Goal: Task Accomplishment & Management: Complete application form

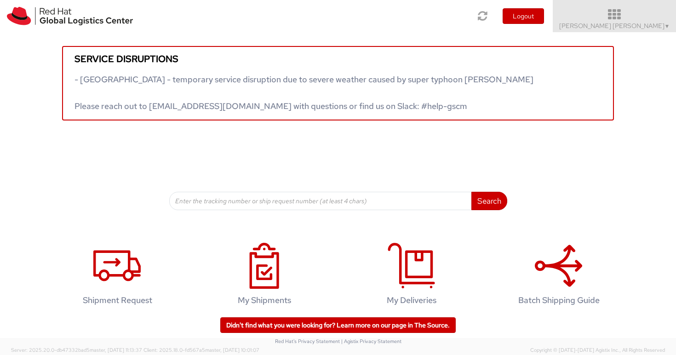
click at [658, 25] on span "Anna Lei Linne ▼" at bounding box center [614, 26] width 111 height 8
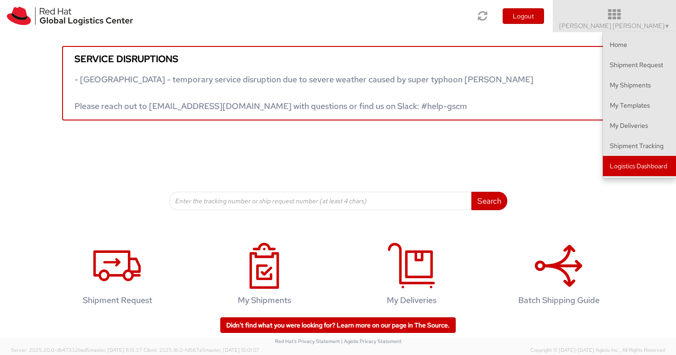
click at [636, 160] on link "Logistics Dashboard" at bounding box center [639, 166] width 73 height 20
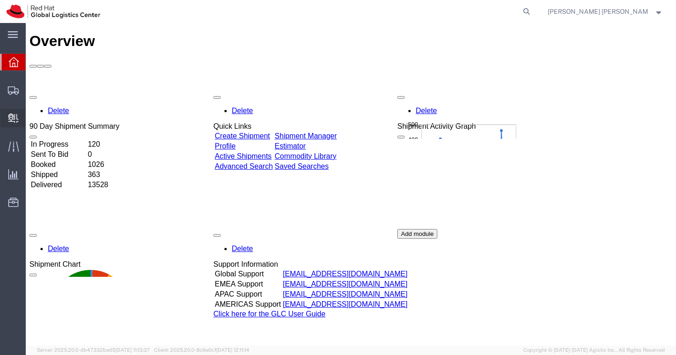
click at [0, 0] on span "Create Delivery" at bounding box center [0, 0] width 0 height 0
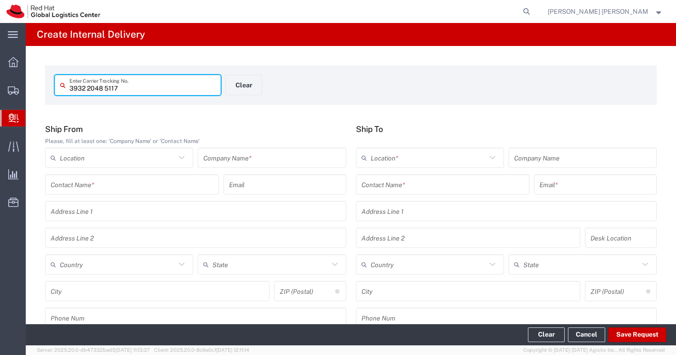
type input "3932 2048 5117"
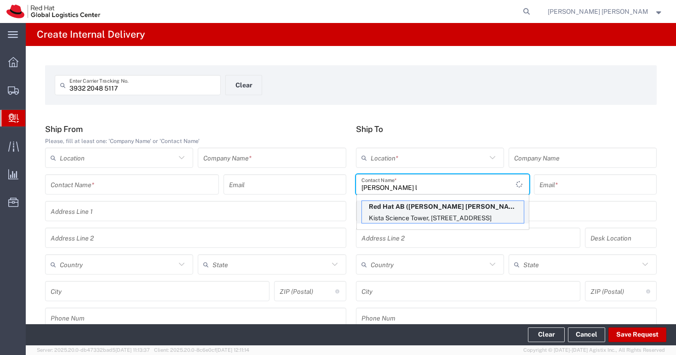
type input "[PERSON_NAME] l"
click at [404, 209] on p "Red Hat AB ([PERSON_NAME] [PERSON_NAME]), [EMAIL_ADDRESS][DOMAIN_NAME]" at bounding box center [443, 207] width 162 height 12
type input "RH - [GEOGRAPHIC_DATA]"
type input "Red Hat AB"
type input "[PERSON_NAME] [PERSON_NAME]"
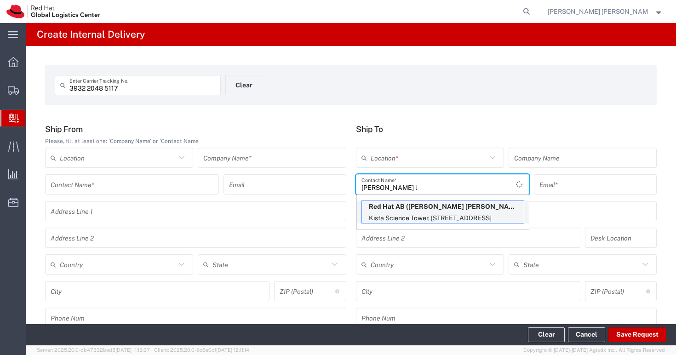
type input "[EMAIL_ADDRESS][DOMAIN_NAME]"
type input "[GEOGRAPHIC_DATA]"
type input "[STREET_ADDRESS]"
type input "FLEX"
type input "[GEOGRAPHIC_DATA]"
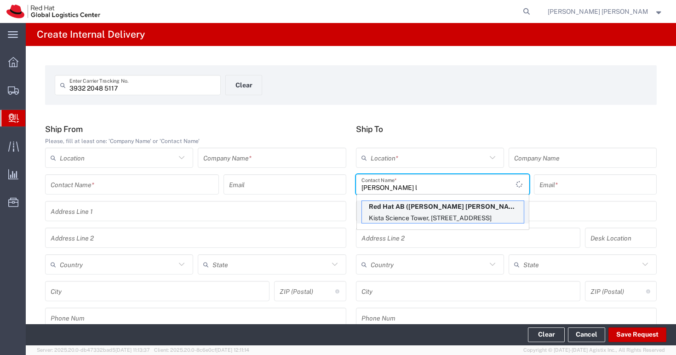
type input "[GEOGRAPHIC_DATA]"
type input "164 51"
type input "46850575601"
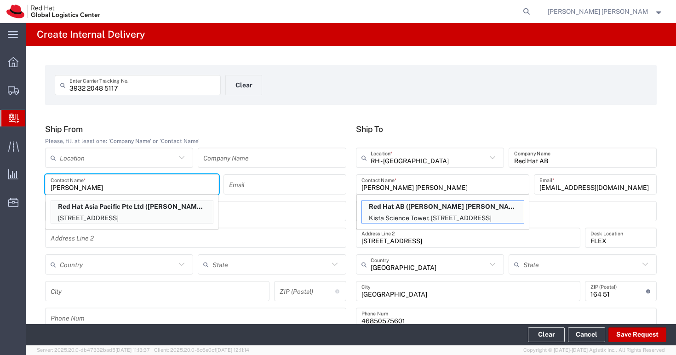
type input "[PERSON_NAME]"
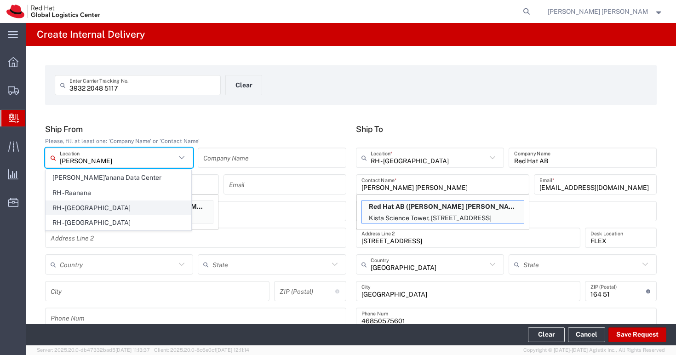
click at [95, 207] on span "RH - [GEOGRAPHIC_DATA]" at bounding box center [118, 208] width 145 height 14
type input "RH - [GEOGRAPHIC_DATA]"
type input "Red Hat, Inc."
type input "[STREET_ADDRESS]"
type input "[GEOGRAPHIC_DATA]"
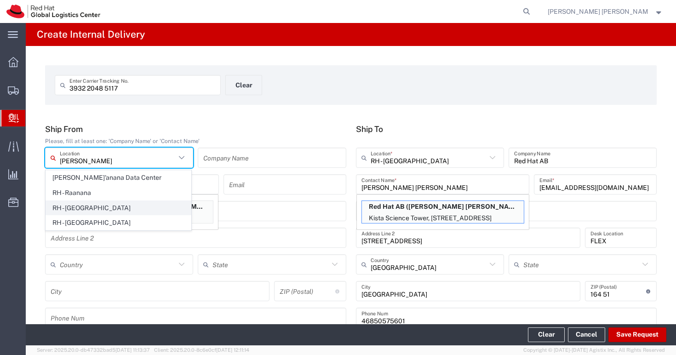
type input "RALEIGH"
type input "27601"
type input "[PHONE_NUMBER]"
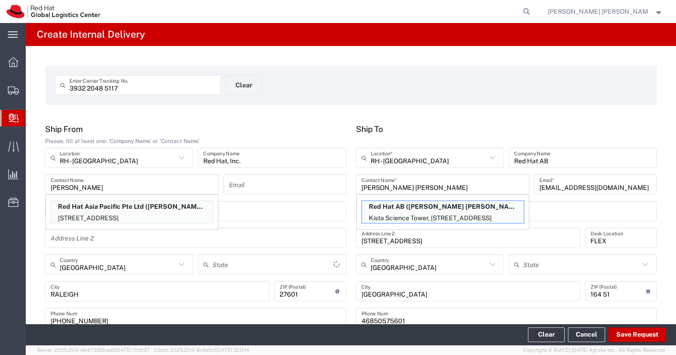
type input "[US_STATE]"
click at [294, 106] on div "3932 2048 5117 Enter Carrier Tracking No. Clear Ship From Please, fill at least…" at bounding box center [351, 337] width 651 height 582
drag, startPoint x: 99, startPoint y: 188, endPoint x: 23, endPoint y: 185, distance: 76.4
click at [23, 185] on div "main_menu Created with Sketch. Collapse Menu Overview Shipments Shipment Manage…" at bounding box center [338, 189] width 676 height 332
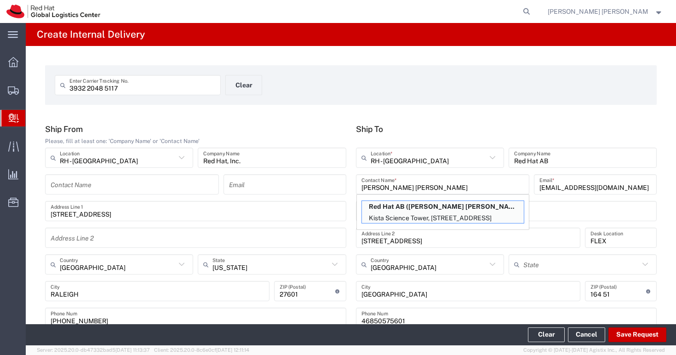
click at [278, 124] on div "3932 2048 5117 Enter Carrier Tracking No. Clear Ship From Please, fill at least…" at bounding box center [351, 337] width 651 height 582
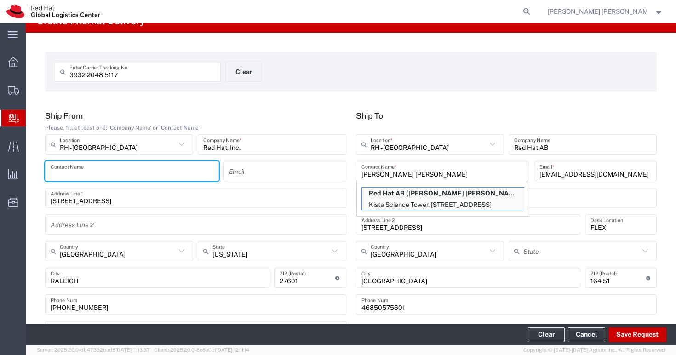
click at [108, 171] on input "text" at bounding box center [132, 171] width 163 height 16
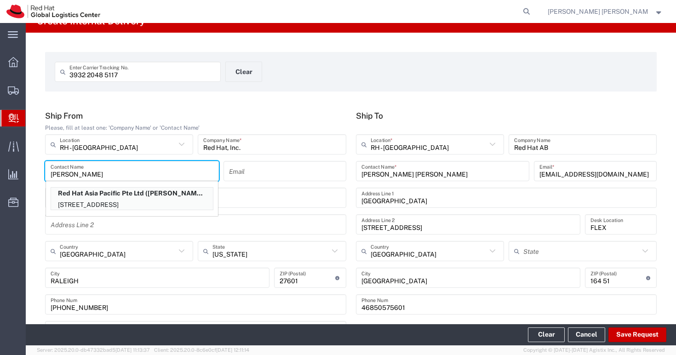
type input "[PERSON_NAME]"
click at [277, 102] on div "3932 2048 5117 Enter Carrier Tracking No. Clear Ship From Please, fill at least…" at bounding box center [351, 324] width 651 height 582
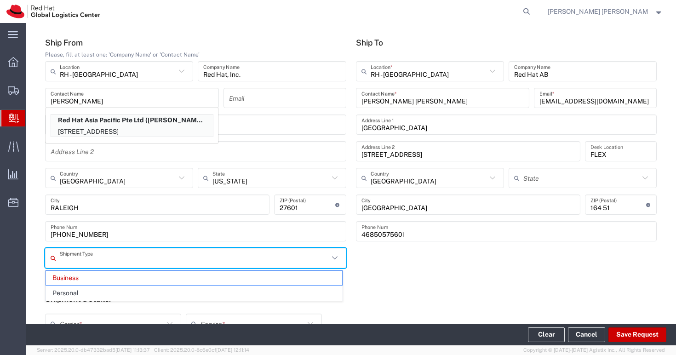
click at [470, 271] on div "Shipment Type Business Personal" at bounding box center [351, 261] width 622 height 27
type input "Business"
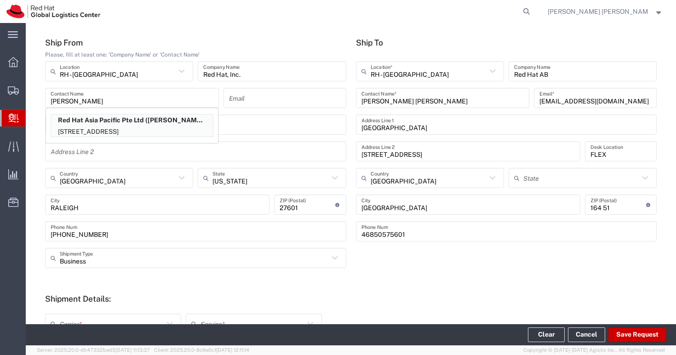
scroll to position [203, 0]
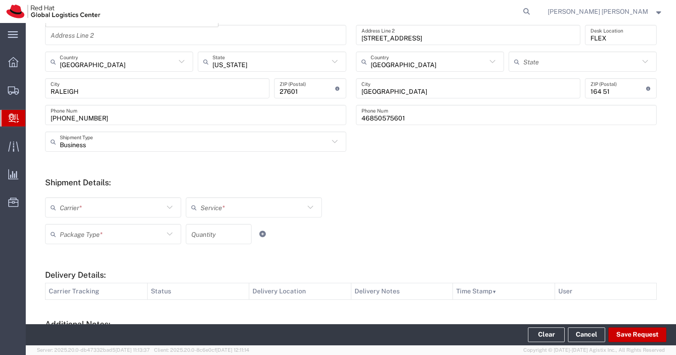
click at [143, 205] on input "text" at bounding box center [112, 208] width 104 height 16
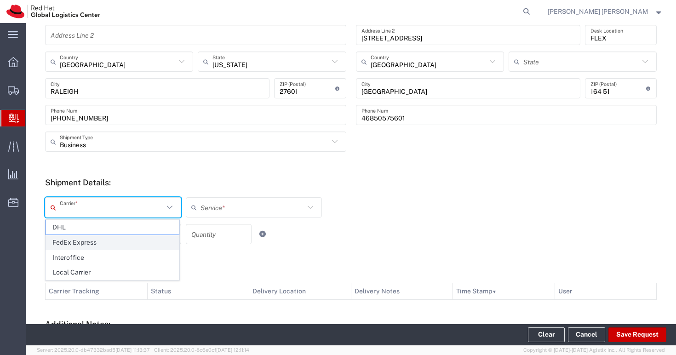
click at [114, 242] on span "FedEx Express" at bounding box center [112, 243] width 133 height 14
type input "FedEx Express"
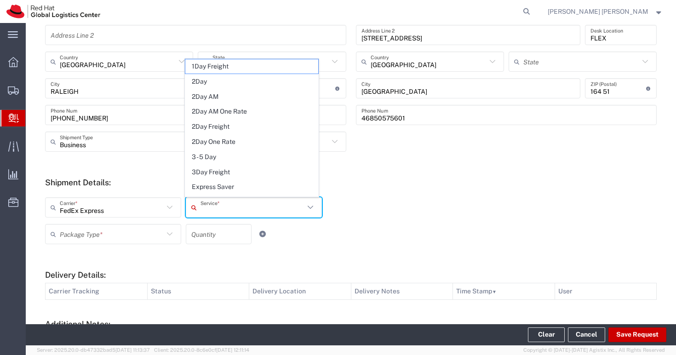
click at [245, 210] on input "text" at bounding box center [253, 208] width 104 height 16
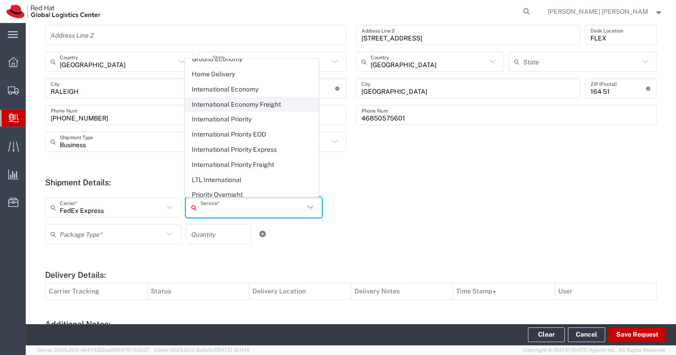
scroll to position [201, 0]
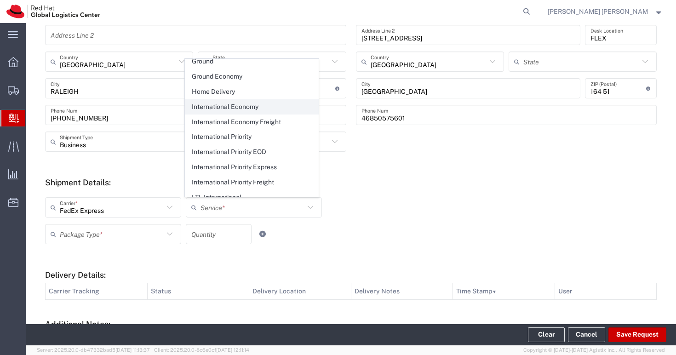
click at [238, 101] on span "International Economy" at bounding box center [251, 107] width 133 height 14
type input "International Economy"
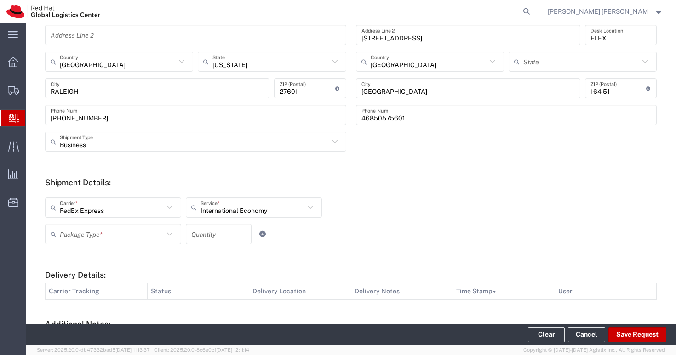
click at [443, 203] on div "FedEx Express Carrier * DHL FedEx Express Interoffice Local Carrier Internation…" at bounding box center [254, 210] width 423 height 27
click at [109, 230] on input "text" at bounding box center [112, 234] width 104 height 16
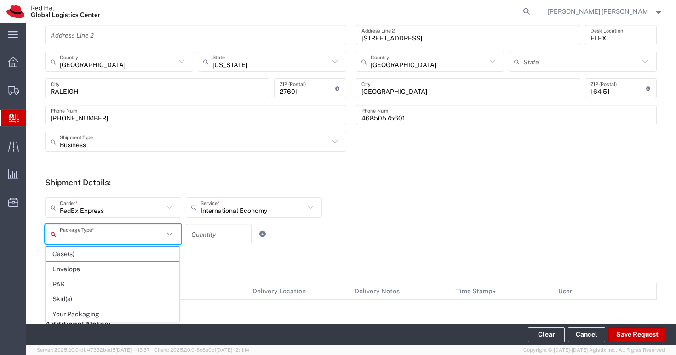
drag, startPoint x: 88, startPoint y: 311, endPoint x: 124, endPoint y: 296, distance: 38.5
click at [89, 310] on span "Your Packaging" at bounding box center [112, 314] width 133 height 14
type input "Your Packaging"
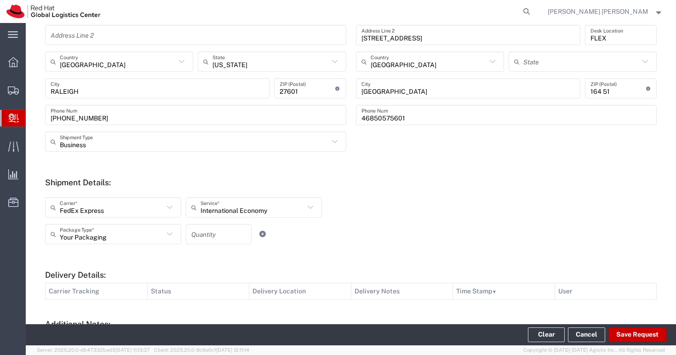
click at [213, 230] on input "number" at bounding box center [218, 234] width 55 height 16
type input "1"
click at [387, 216] on div "FedEx Express Carrier * DHL FedEx Express Interoffice Local Carrier Internation…" at bounding box center [254, 210] width 423 height 27
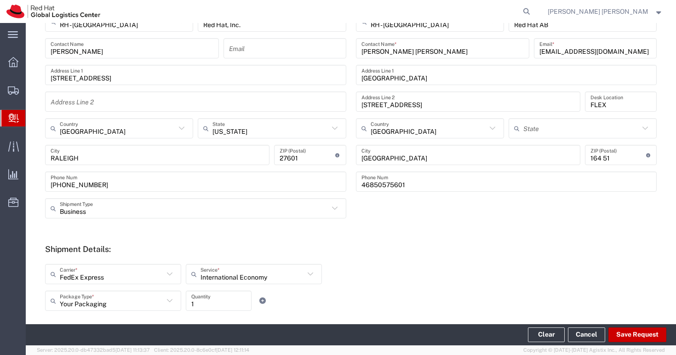
scroll to position [154, 0]
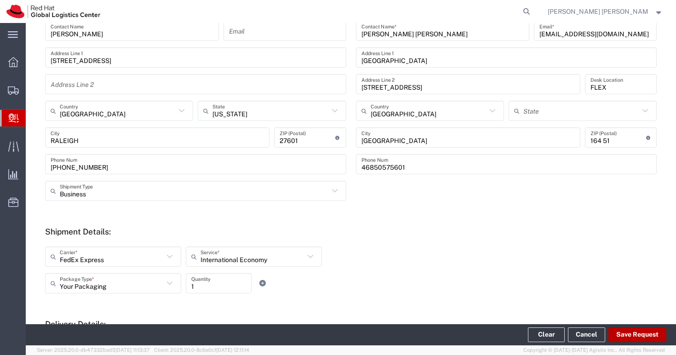
click at [645, 331] on button "Save Request" at bounding box center [638, 335] width 58 height 15
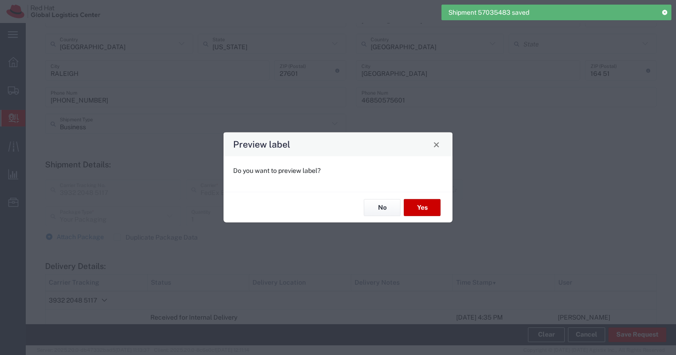
type input "International Economy"
click at [388, 207] on button "No" at bounding box center [382, 207] width 37 height 17
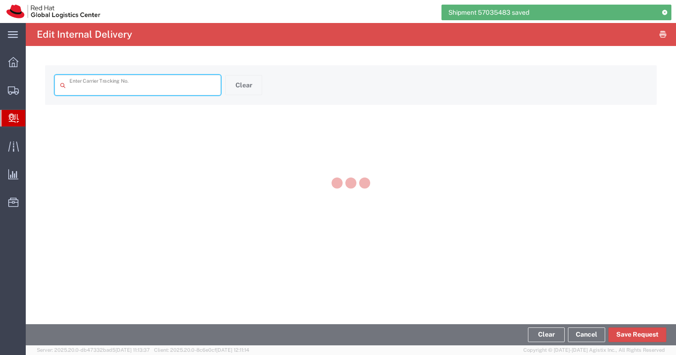
type input "3932 2048 5117"
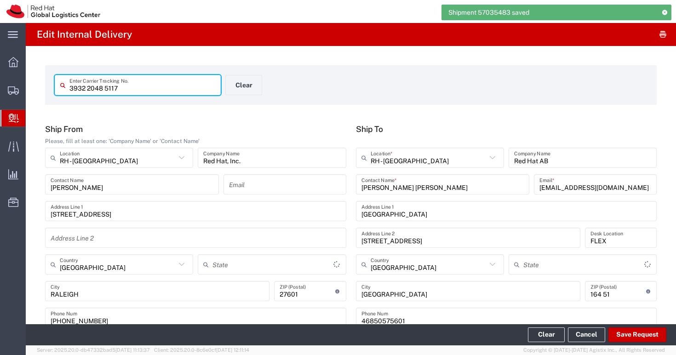
type input "[US_STATE]"
type input "Your Packaging"
type input "International Economy"
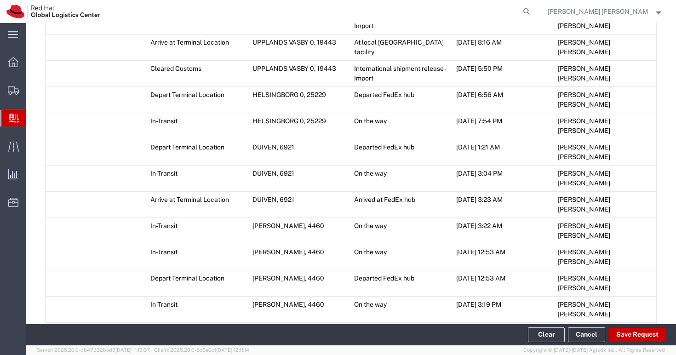
scroll to position [756, 0]
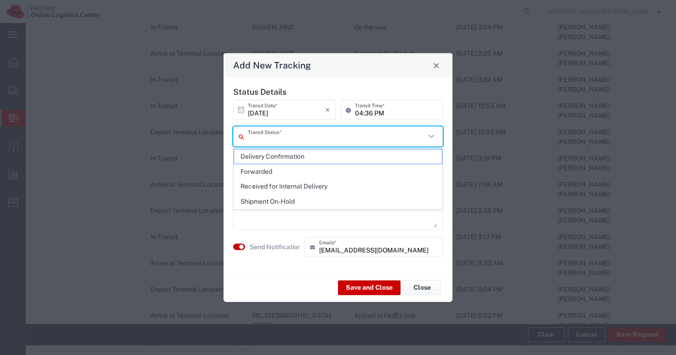
click at [293, 136] on input "text" at bounding box center [337, 136] width 178 height 16
click at [292, 154] on span "Delivery Confirmation" at bounding box center [338, 157] width 208 height 14
type input "Delivery Confirmation"
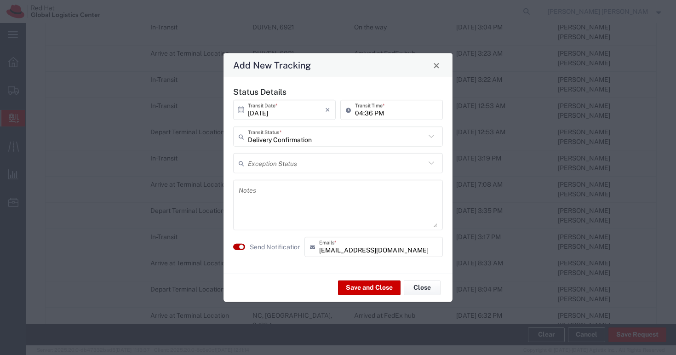
click at [236, 246] on button "button" at bounding box center [239, 247] width 12 height 6
click at [265, 221] on textarea at bounding box center [338, 205] width 199 height 45
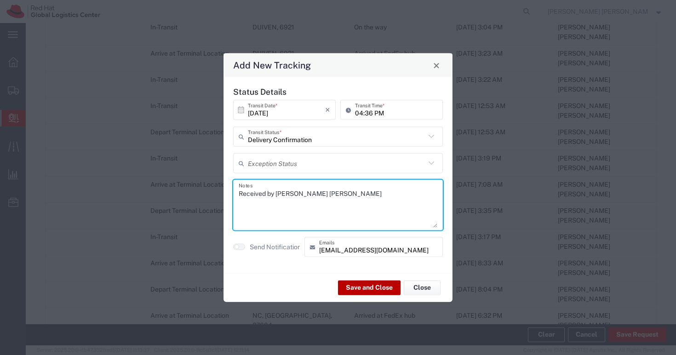
type textarea "Received by [PERSON_NAME] [PERSON_NAME]"
click at [361, 287] on button "Save and Close" at bounding box center [369, 287] width 63 height 15
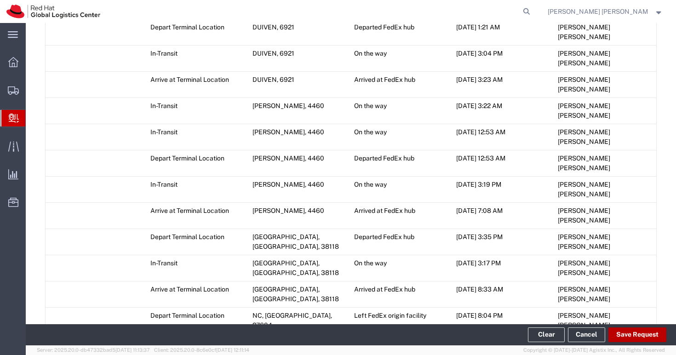
click at [633, 332] on button "Save Request" at bounding box center [638, 335] width 58 height 15
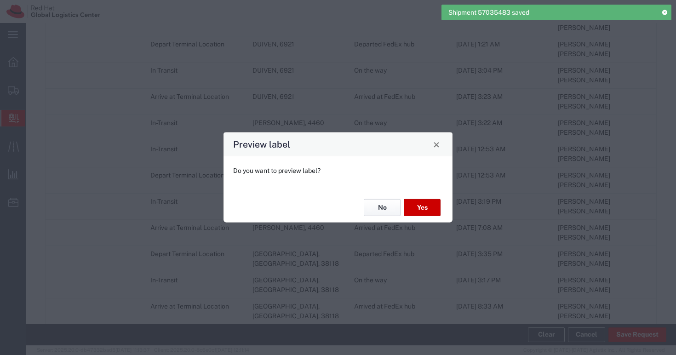
click at [380, 206] on button "No" at bounding box center [382, 207] width 37 height 17
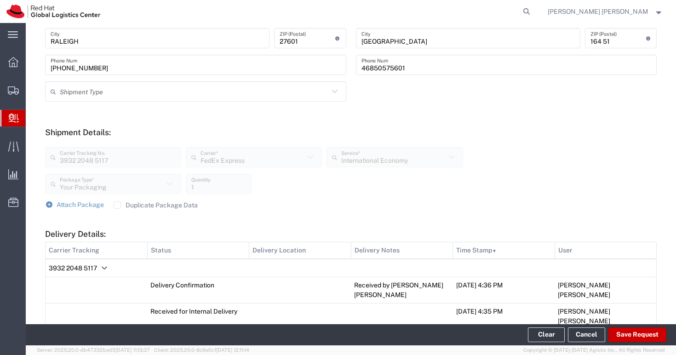
scroll to position [0, 0]
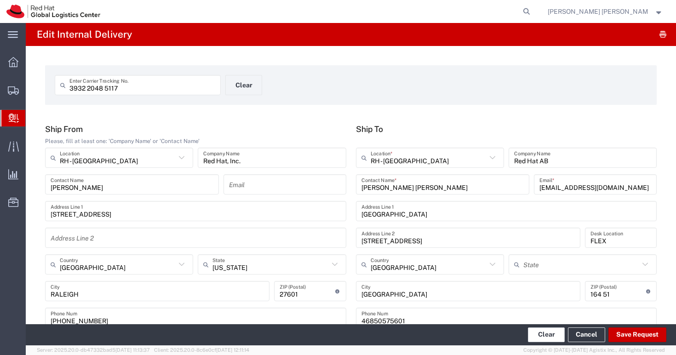
click at [547, 336] on button "Clear" at bounding box center [546, 335] width 37 height 15
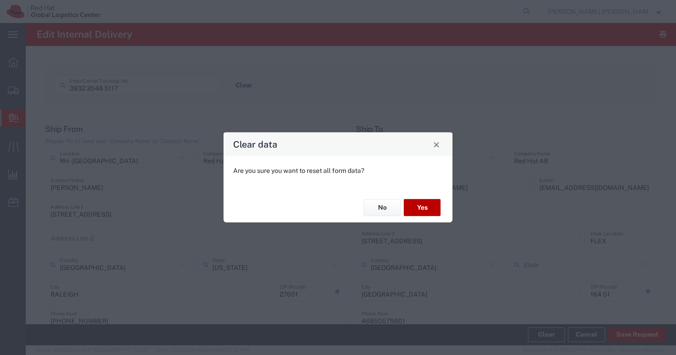
click at [426, 209] on button "Yes" at bounding box center [422, 207] width 37 height 17
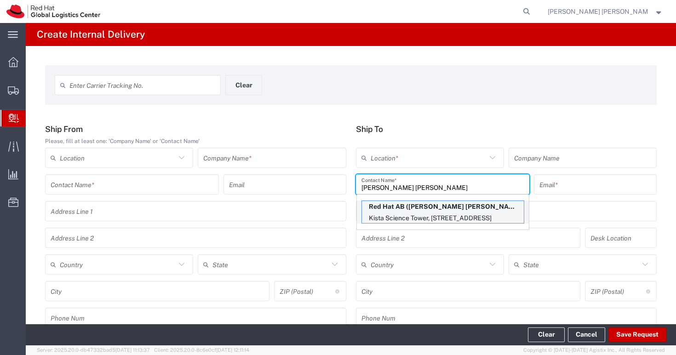
type input "[PERSON_NAME] [PERSON_NAME]"
click at [396, 209] on p "Red Hat AB ([PERSON_NAME] [PERSON_NAME]), [EMAIL_ADDRESS][DOMAIN_NAME]" at bounding box center [443, 207] width 162 height 12
type input "RH - [GEOGRAPHIC_DATA]"
type input "Red Hat AB"
type input "[PERSON_NAME] [PERSON_NAME]"
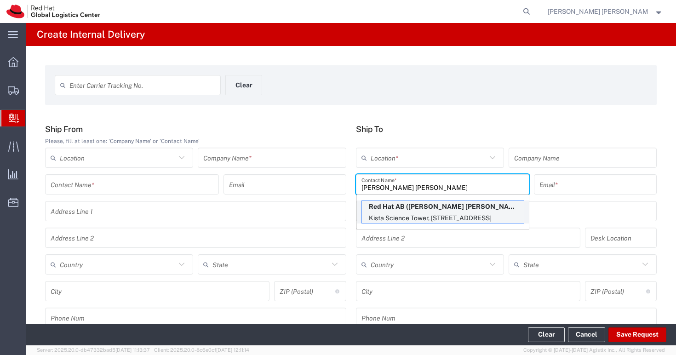
type input "[EMAIL_ADDRESS][DOMAIN_NAME]"
type input "[GEOGRAPHIC_DATA]"
type input "[STREET_ADDRESS]"
type input "FLEX"
type input "[GEOGRAPHIC_DATA]"
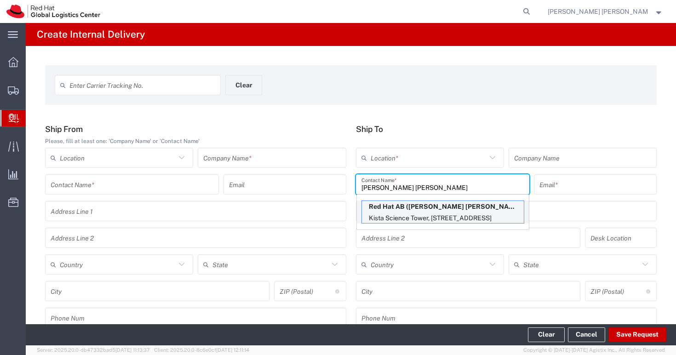
type input "[GEOGRAPHIC_DATA]"
type input "164 51"
type input "46850575601"
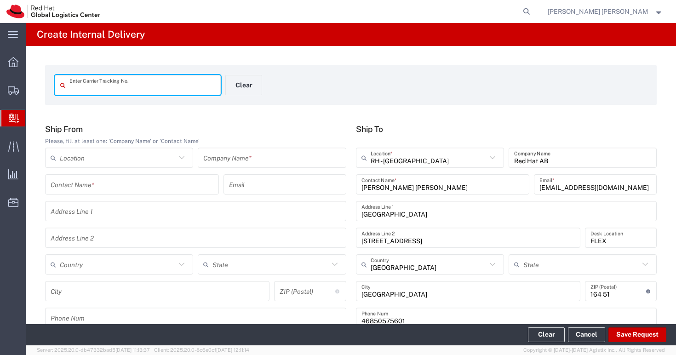
click at [72, 81] on input "text" at bounding box center [142, 85] width 146 height 16
drag, startPoint x: 152, startPoint y: 92, endPoint x: 77, endPoint y: 86, distance: 75.2
click at [59, 89] on div "373190200579588610 Enter Carrier Tracking No." at bounding box center [138, 85] width 166 height 20
type input "373190200579588610"
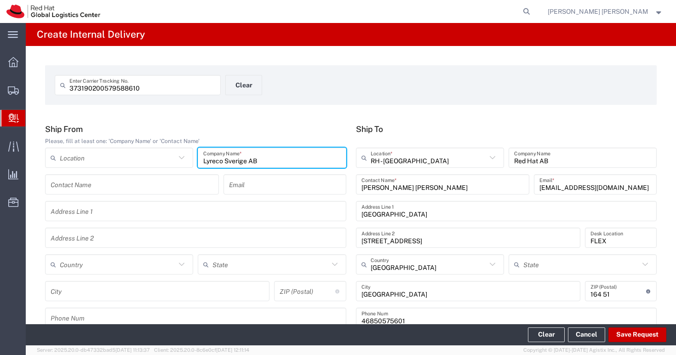
type input "Lyreco Sverige AB"
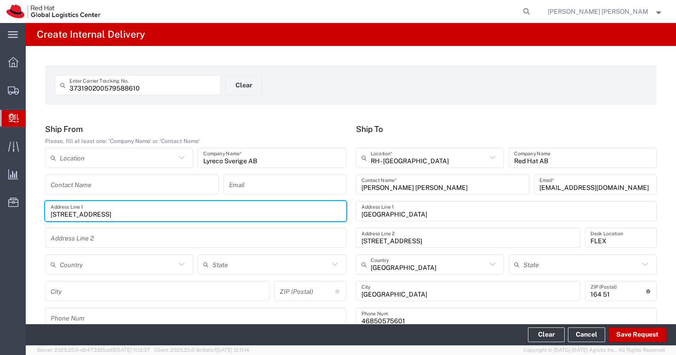
type input "[STREET_ADDRESS]"
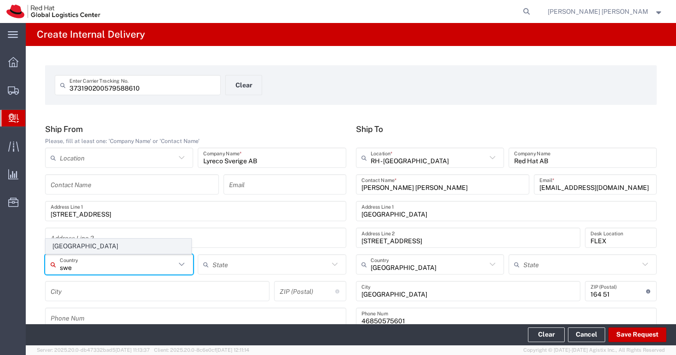
click at [79, 246] on span "[GEOGRAPHIC_DATA]" at bounding box center [118, 246] width 145 height 14
type input "[GEOGRAPHIC_DATA]"
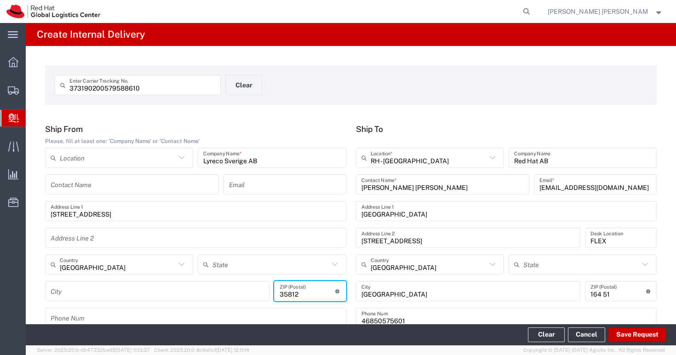
type input "35812"
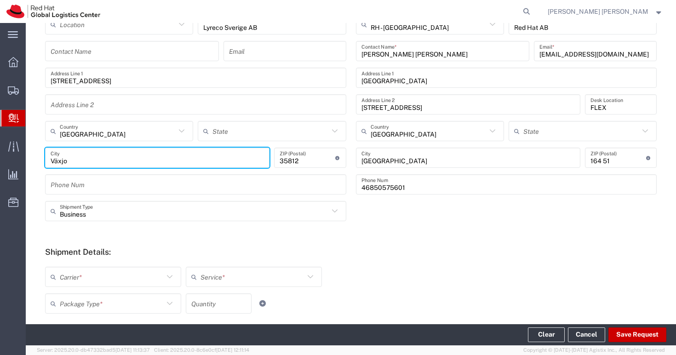
scroll to position [168, 0]
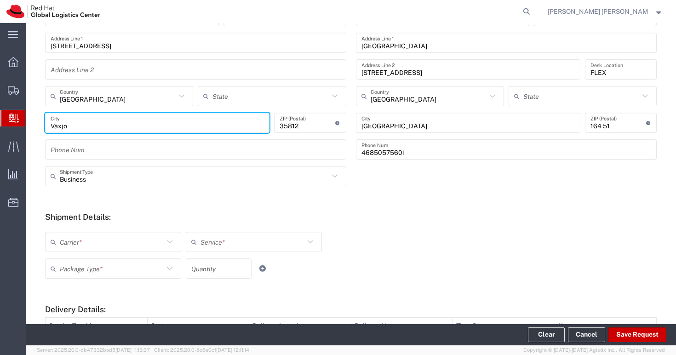
type input "Växjo"
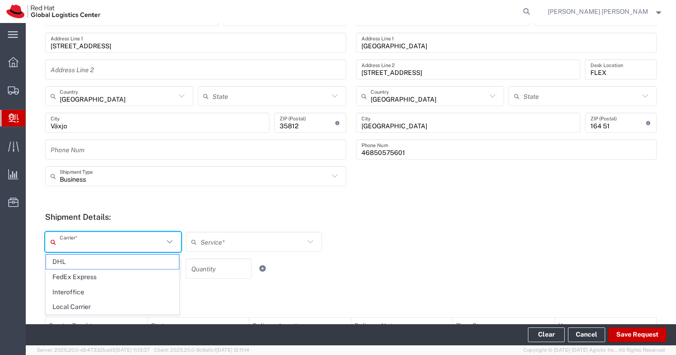
click at [111, 241] on input "text" at bounding box center [112, 242] width 104 height 16
click at [89, 304] on span "Local Carrier" at bounding box center [112, 307] width 133 height 14
type input "Local Carrier"
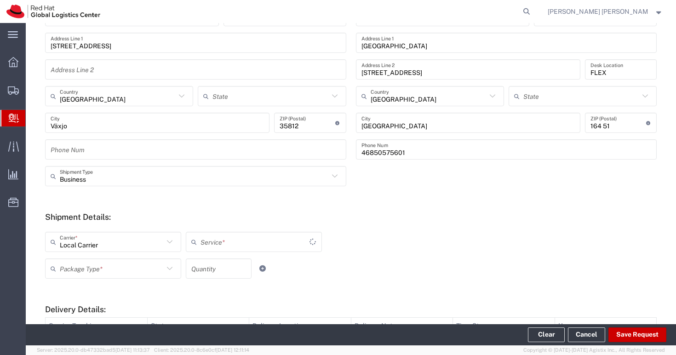
type input "Local_Ground"
click at [116, 268] on input "text" at bounding box center [112, 269] width 104 height 16
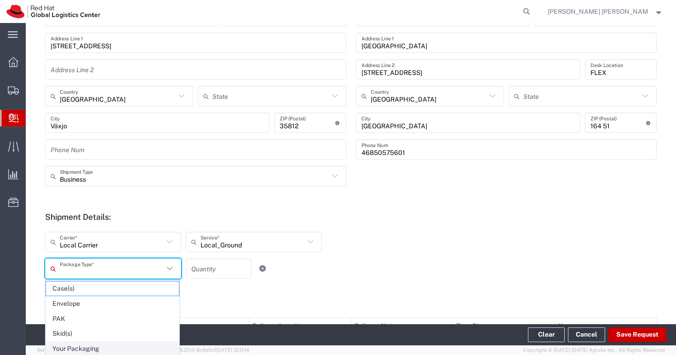
click at [124, 342] on agx-internal-delivery-edit "Create Internal Delivery 373190200579588610 Enter Carrier Tracking No. Clear Sh…" at bounding box center [351, 184] width 651 height 322
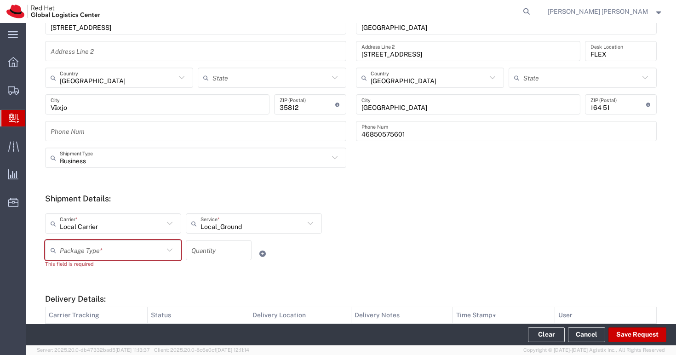
scroll to position [195, 0]
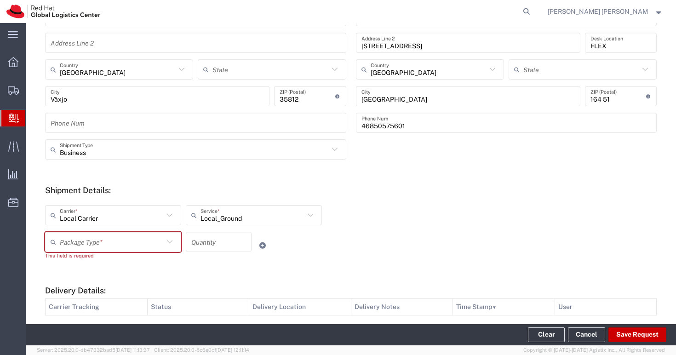
click at [204, 242] on input "number" at bounding box center [218, 242] width 55 height 16
type input "1"
click at [389, 222] on div "Local Carrier Carrier * DHL FedEx Express Interoffice Local Carrier Local_Groun…" at bounding box center [254, 218] width 423 height 27
drag, startPoint x: 159, startPoint y: 235, endPoint x: 157, endPoint y: 250, distance: 14.8
click at [159, 236] on input "text" at bounding box center [112, 242] width 104 height 16
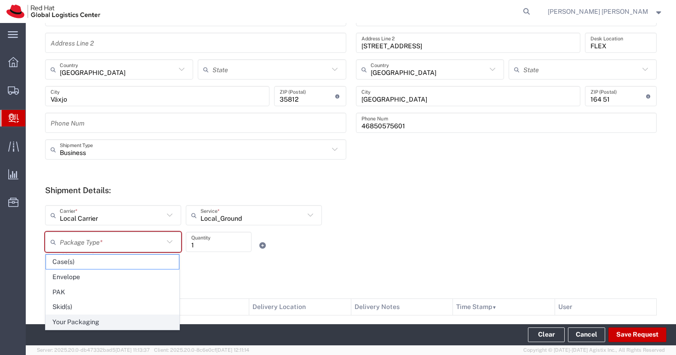
click at [130, 318] on span "Your Packaging" at bounding box center [112, 322] width 133 height 14
type input "Your Packaging"
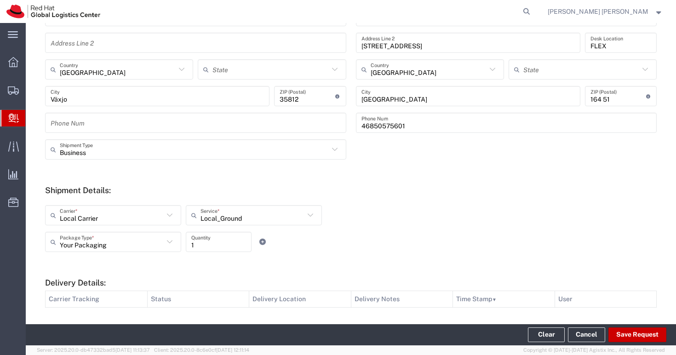
click at [361, 209] on div "Local Carrier Carrier * DHL FedEx Express Interoffice Local Carrier Local_Groun…" at bounding box center [254, 218] width 423 height 27
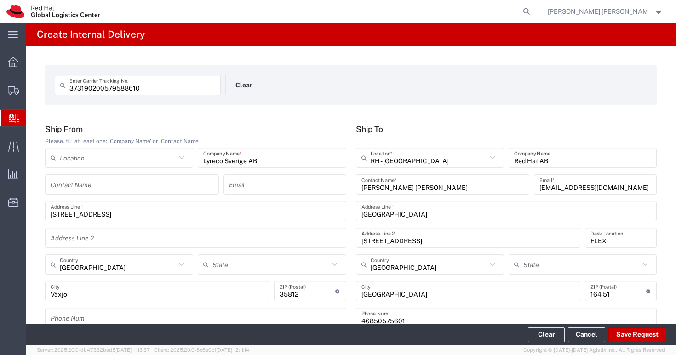
scroll to position [174, 0]
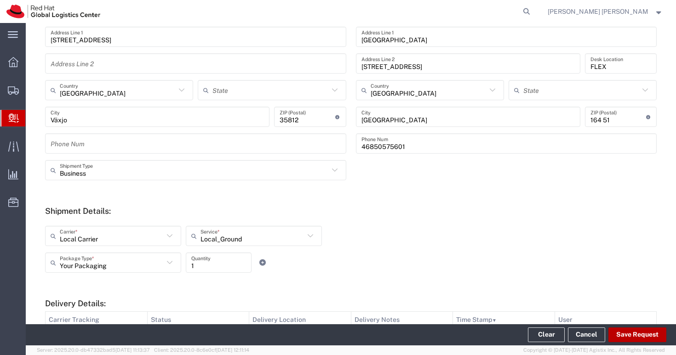
click at [627, 335] on button "Save Request" at bounding box center [638, 335] width 58 height 15
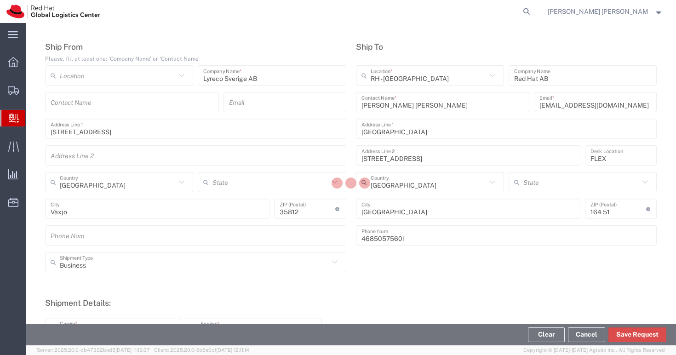
scroll to position [0, 0]
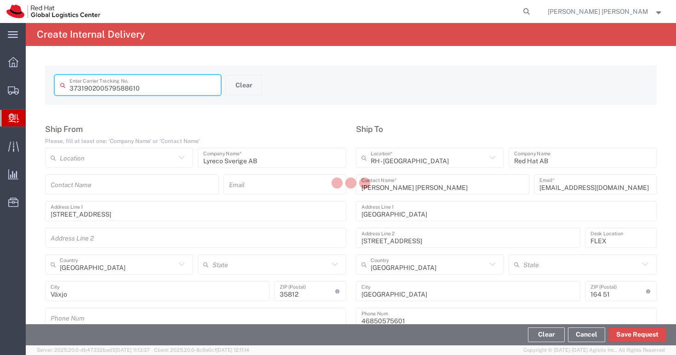
drag, startPoint x: 179, startPoint y: 89, endPoint x: 17, endPoint y: 80, distance: 163.1
click at [17, 80] on div "main_menu Created with Sketch. Collapse Menu Overview Shipments Shipment Manage…" at bounding box center [338, 189] width 676 height 332
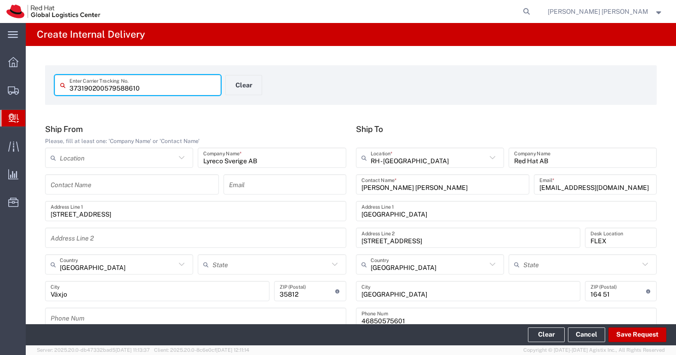
type input "[GEOGRAPHIC_DATA]"
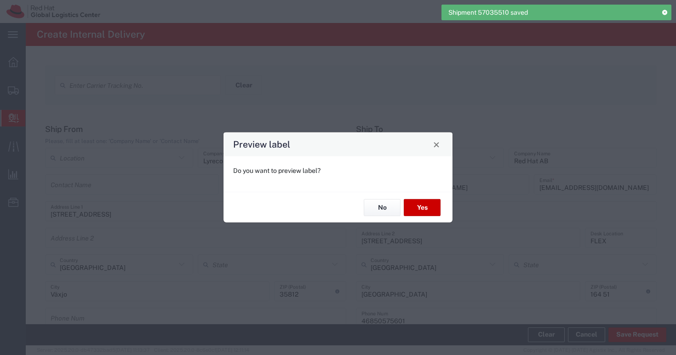
type input "Local_Ground"
click at [388, 206] on button "No" at bounding box center [382, 207] width 37 height 17
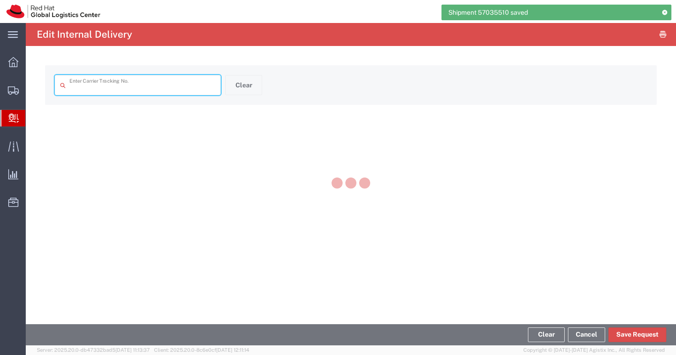
type input "373190200579588610"
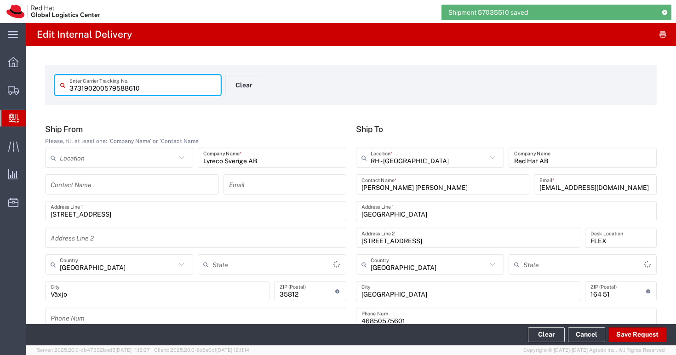
type input "Your Packaging"
type input "Local_Ground"
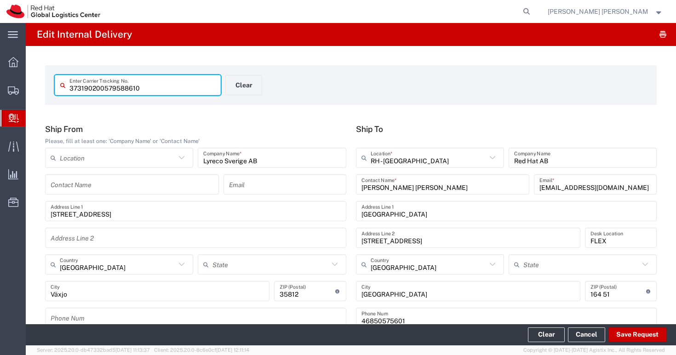
drag, startPoint x: 141, startPoint y: 89, endPoint x: 37, endPoint y: 77, distance: 105.1
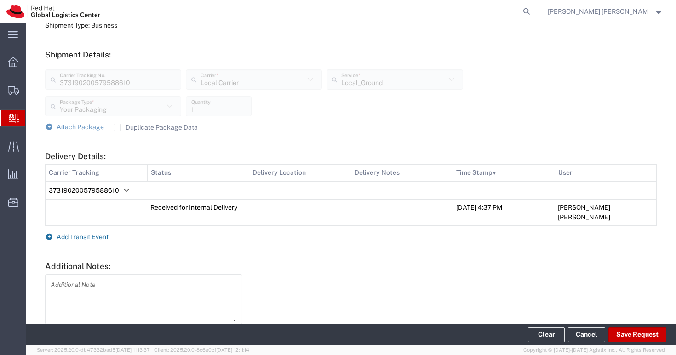
click at [90, 233] on span "Add Transit Event" at bounding box center [83, 236] width 52 height 7
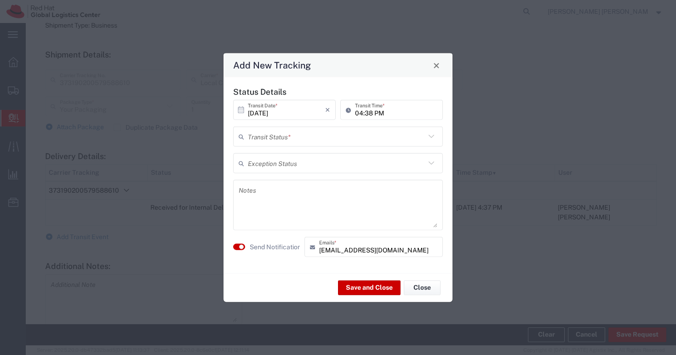
click at [294, 135] on input "text" at bounding box center [337, 136] width 178 height 16
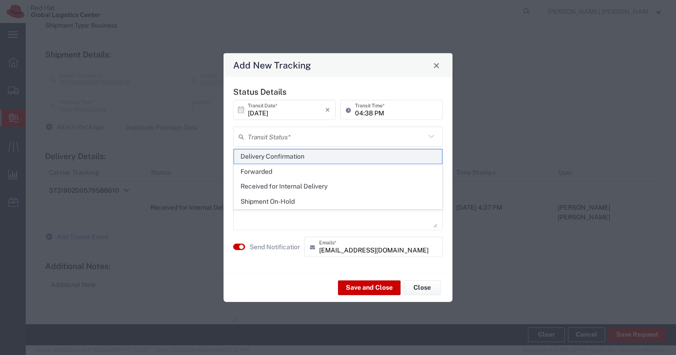
click at [290, 156] on span "Delivery Confirmation" at bounding box center [338, 157] width 208 height 14
type input "Delivery Confirmation"
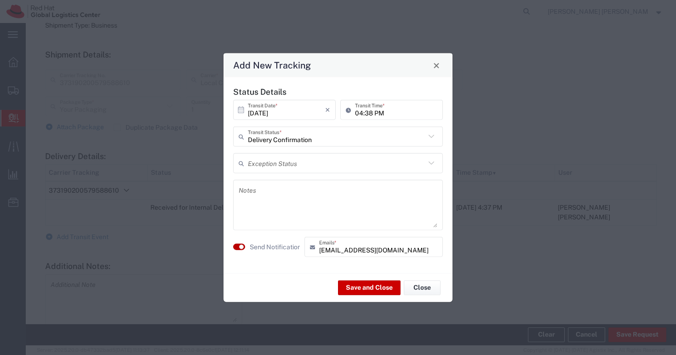
click at [240, 247] on small "button" at bounding box center [241, 247] width 5 height 5
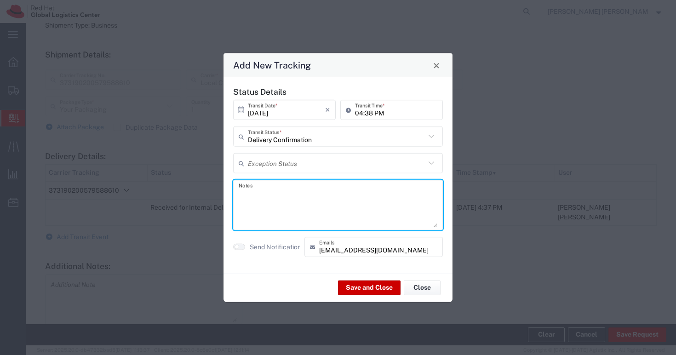
click at [276, 207] on textarea at bounding box center [338, 205] width 199 height 45
type textarea "Received by [PERSON_NAME] [PERSON_NAME]"
click at [364, 289] on button "Save and Close" at bounding box center [369, 287] width 63 height 15
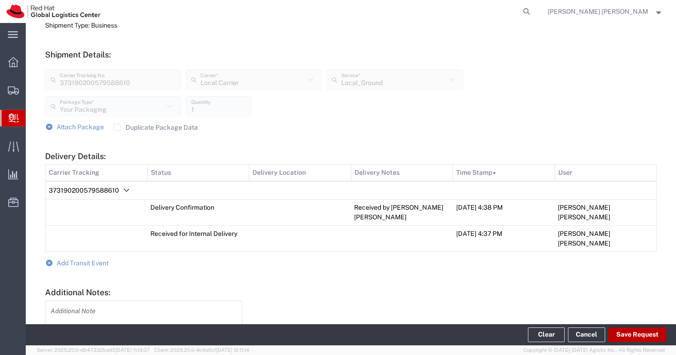
click at [634, 331] on button "Save Request" at bounding box center [638, 335] width 58 height 15
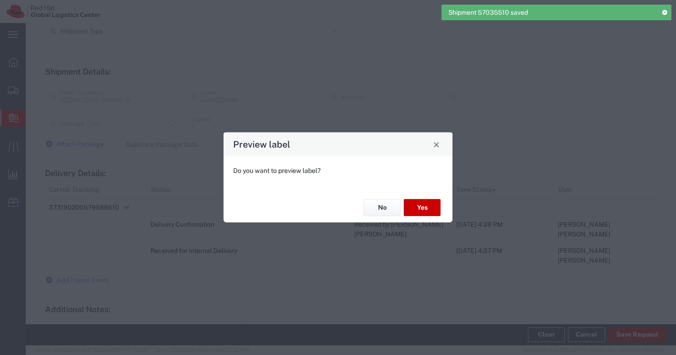
type input "Your Packaging"
type input "Local_Ground"
click at [383, 208] on button "No" at bounding box center [382, 207] width 37 height 17
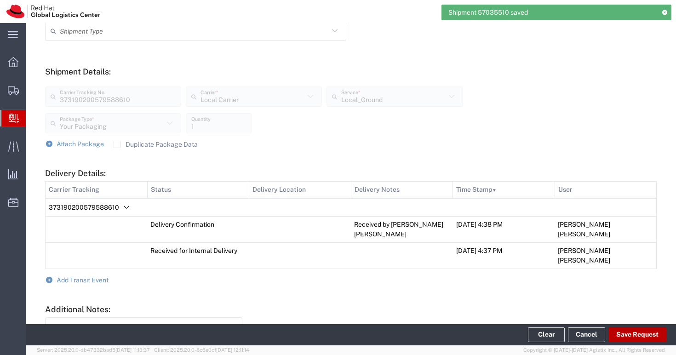
click at [632, 334] on button "Save Request" at bounding box center [638, 335] width 58 height 15
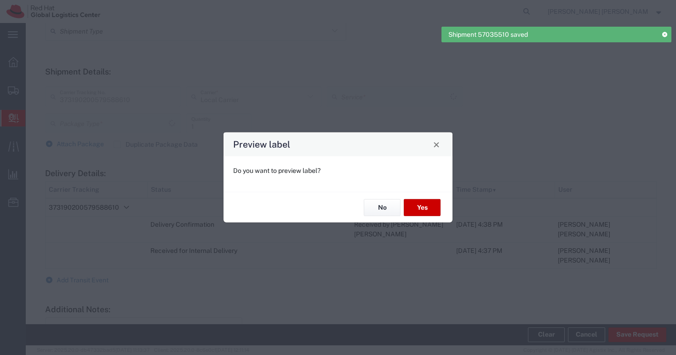
type input "Your Packaging"
type input "Local_Ground"
click at [384, 204] on button "No" at bounding box center [382, 207] width 37 height 17
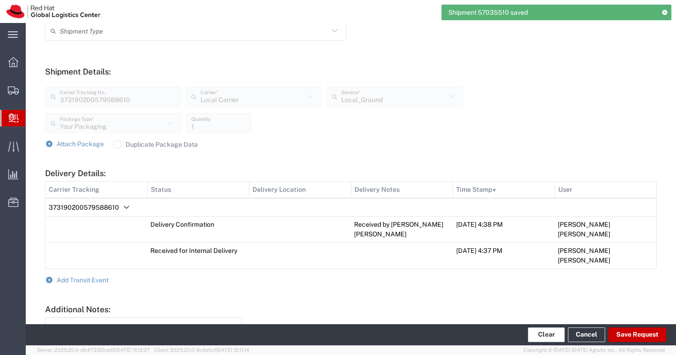
click at [547, 335] on button "Clear" at bounding box center [546, 335] width 37 height 15
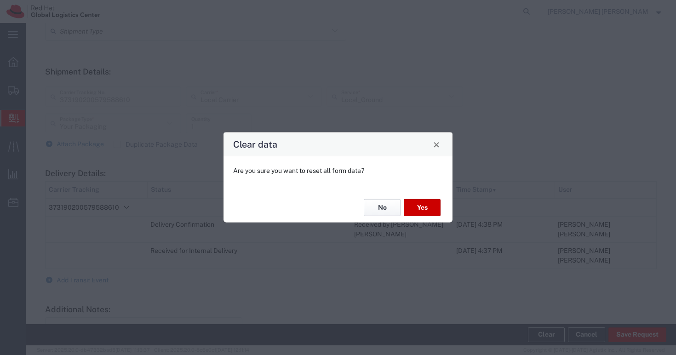
click at [382, 209] on button "No" at bounding box center [382, 207] width 37 height 17
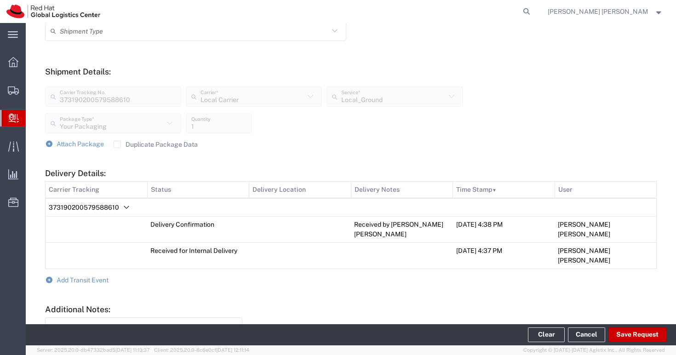
scroll to position [0, 0]
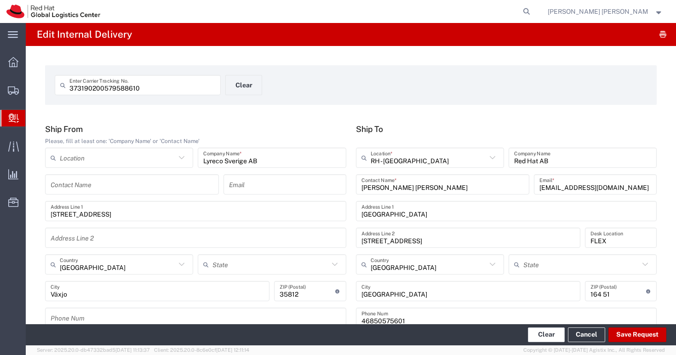
click at [550, 334] on button "Clear" at bounding box center [546, 335] width 37 height 15
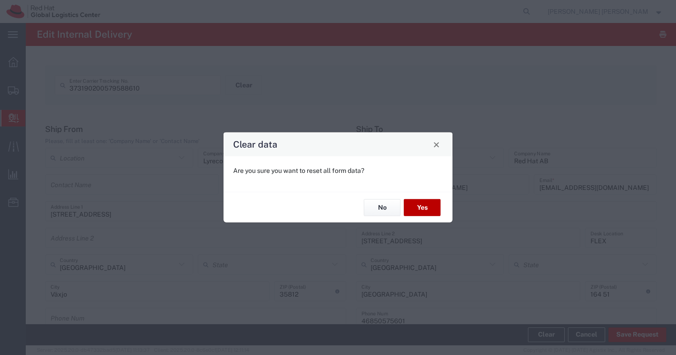
click at [425, 205] on button "Yes" at bounding box center [422, 207] width 37 height 17
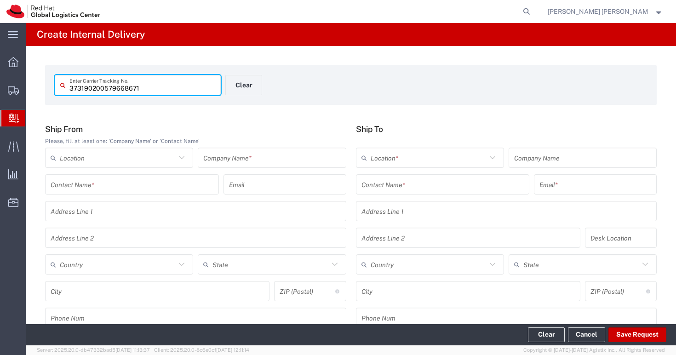
type input "373190200579668671"
click at [413, 193] on div "Contact Name *" at bounding box center [443, 184] width 174 height 20
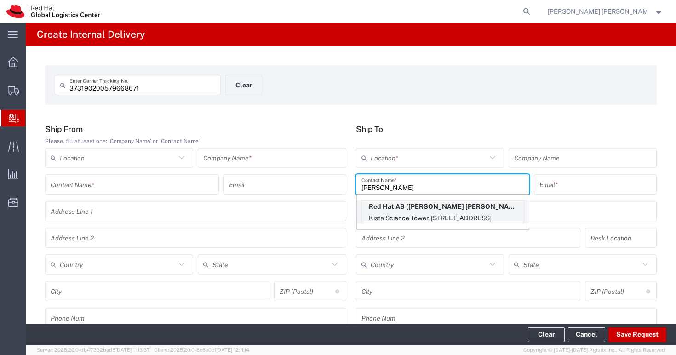
type input "[PERSON_NAME]"
click at [466, 214] on p "Kista Science Tower, [STREET_ADDRESS]" at bounding box center [443, 219] width 162 height 12
type input "RH - [GEOGRAPHIC_DATA]"
type input "Red Hat AB"
type input "[PERSON_NAME] [PERSON_NAME]"
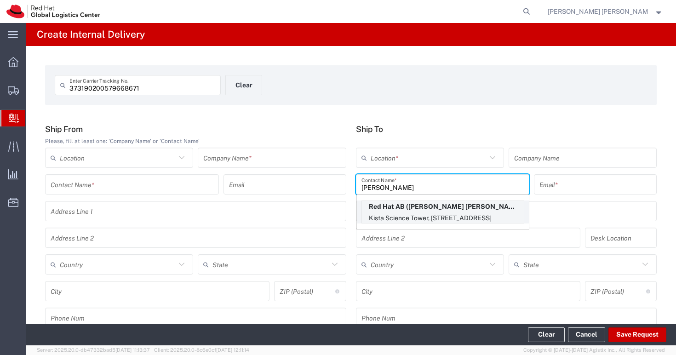
type input "[EMAIL_ADDRESS][DOMAIN_NAME]"
type input "[GEOGRAPHIC_DATA]"
type input "[STREET_ADDRESS]"
type input "FLEX"
type input "[GEOGRAPHIC_DATA]"
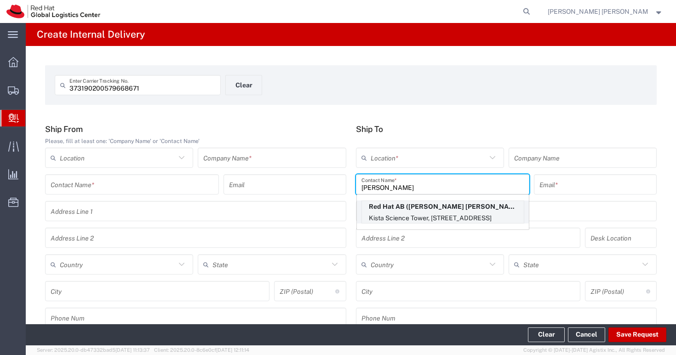
type input "[GEOGRAPHIC_DATA]"
type input "164 51"
type input "46850575601"
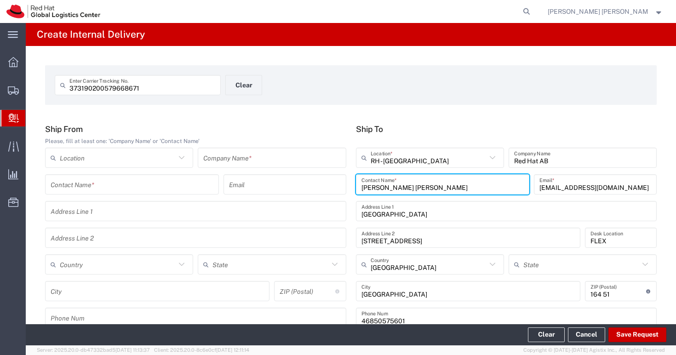
drag, startPoint x: 420, startPoint y: 189, endPoint x: 346, endPoint y: 188, distance: 74.5
click at [346, 188] on div "Ship From Please, fill at least one: 'Company Name' or 'Contact Name' Location …" at bounding box center [351, 229] width 622 height 210
type input "Red Hat AB"
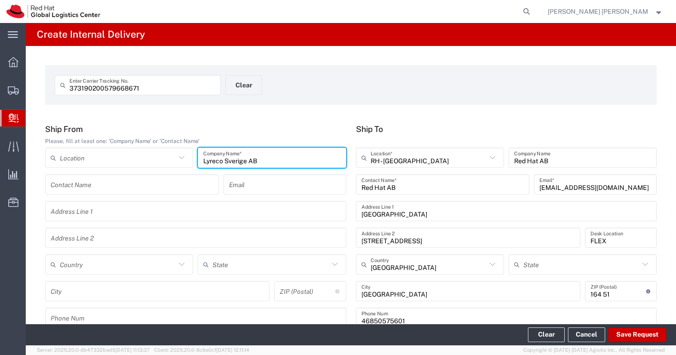
type input "Lyreco Sverige AB"
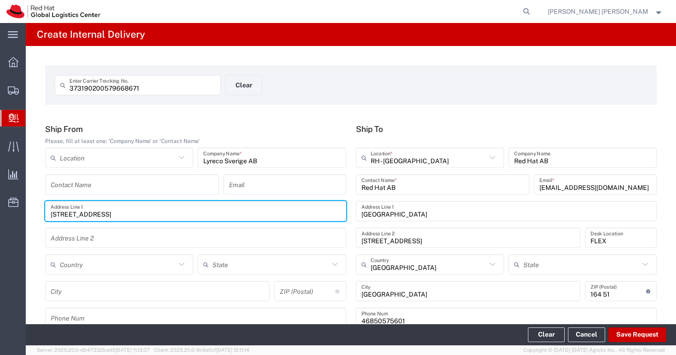
type input "[STREET_ADDRESS]"
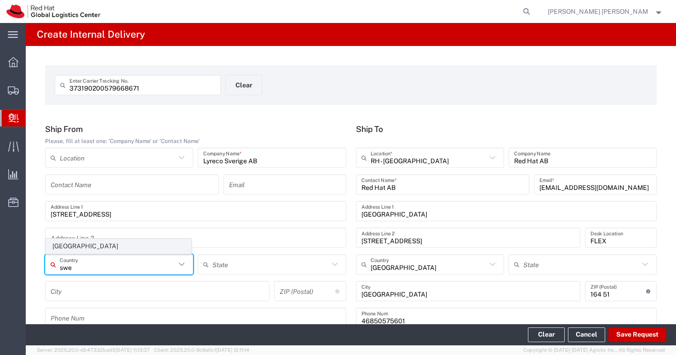
click at [94, 248] on span "[GEOGRAPHIC_DATA]" at bounding box center [118, 246] width 145 height 14
type input "[GEOGRAPHIC_DATA]"
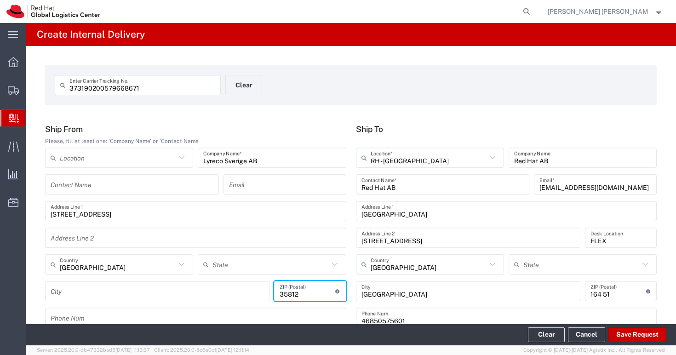
type input "35812"
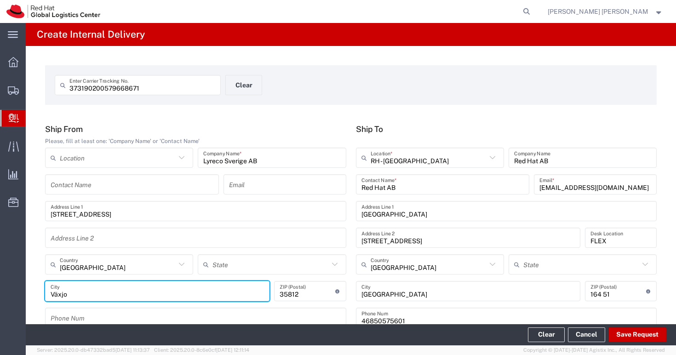
scroll to position [69, 0]
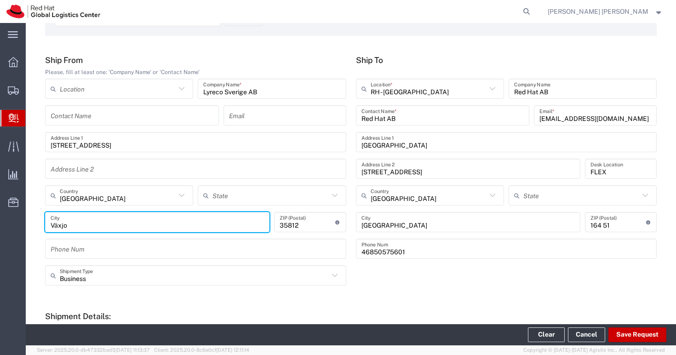
type input "Växjo"
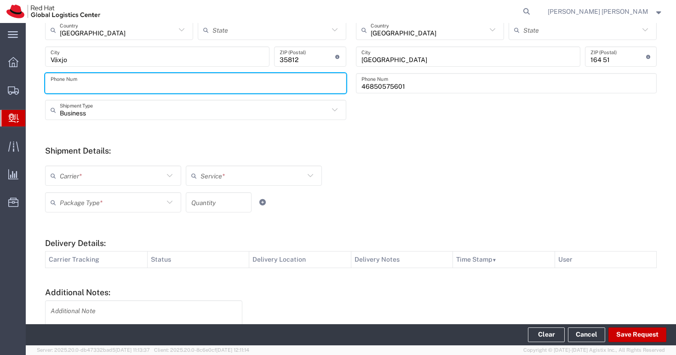
scroll to position [304, 0]
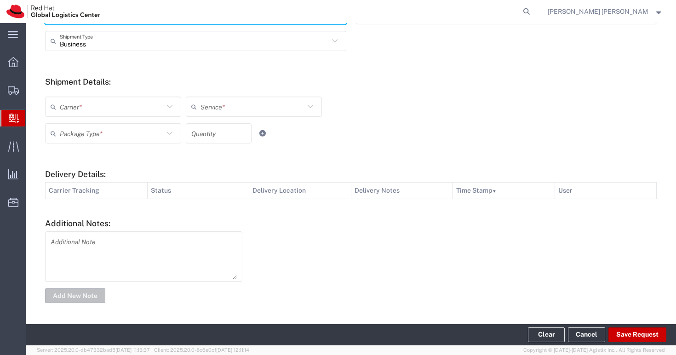
click at [116, 109] on input "text" at bounding box center [112, 107] width 104 height 16
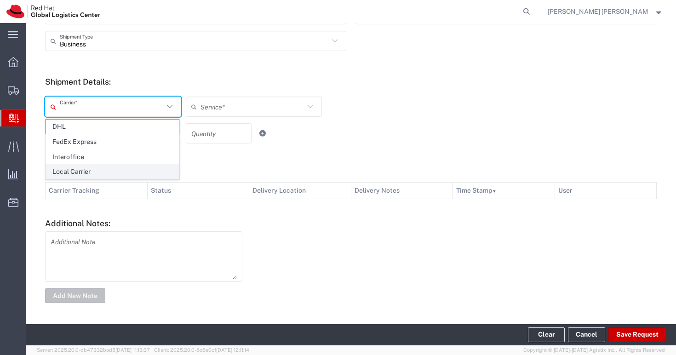
click at [108, 168] on span "Local Carrier" at bounding box center [112, 172] width 133 height 14
type input "Local Carrier"
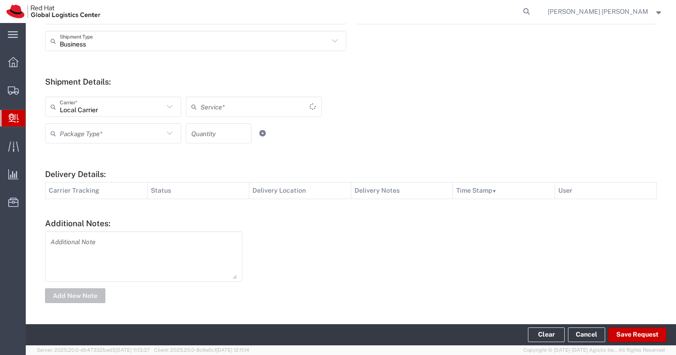
type input "Local_Ground"
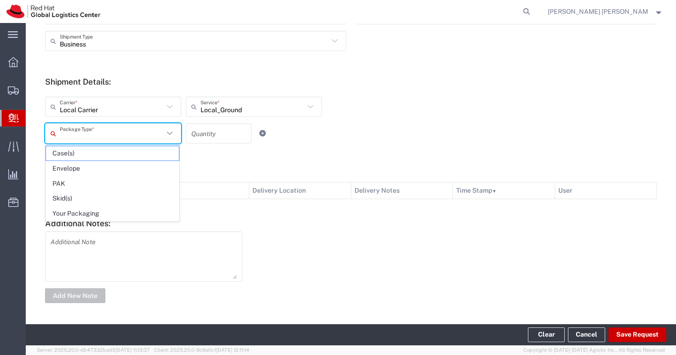
click at [106, 134] on input "text" at bounding box center [112, 134] width 104 height 16
click at [106, 207] on span "Your Packaging" at bounding box center [112, 214] width 133 height 14
type input "Your Packaging"
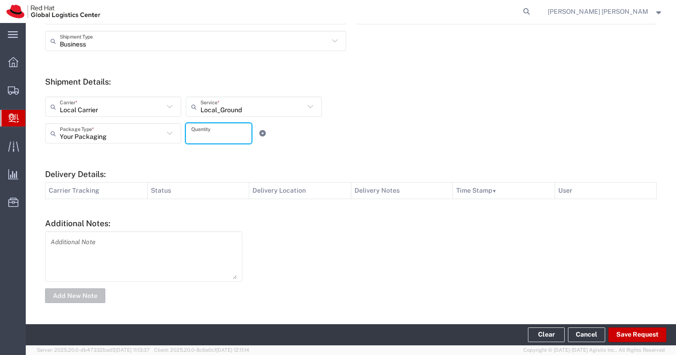
click at [217, 133] on input "number" at bounding box center [218, 134] width 55 height 16
type input "1"
click at [440, 138] on div "Your Packaging Package Type * Case(s) Envelope PAK Skid(s) Your Packaging 1 Qua…" at bounding box center [254, 136] width 423 height 27
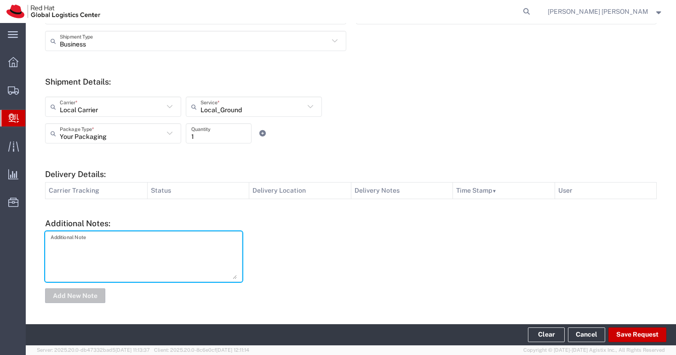
click at [122, 265] on textarea at bounding box center [144, 256] width 186 height 45
type textarea "LOcal courier : Postnord"
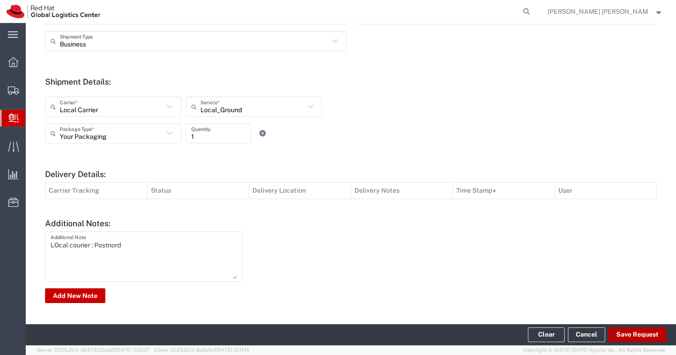
click at [657, 332] on button "Save Request" at bounding box center [638, 335] width 58 height 15
type input "[GEOGRAPHIC_DATA]"
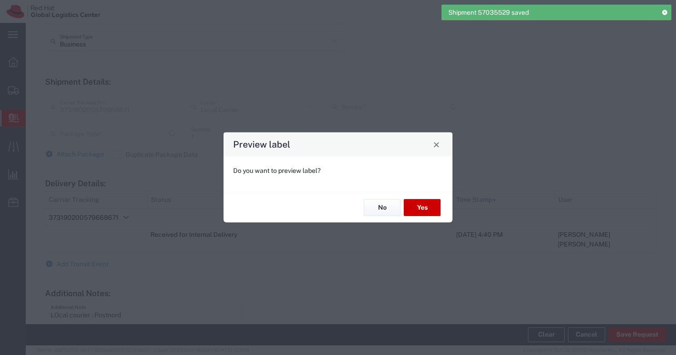
type input "Local_Ground"
type input "Your Packaging"
click at [380, 202] on button "No" at bounding box center [382, 207] width 37 height 17
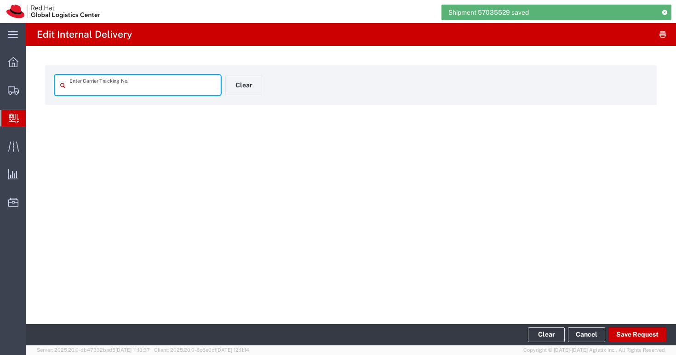
type input "373190200579668671"
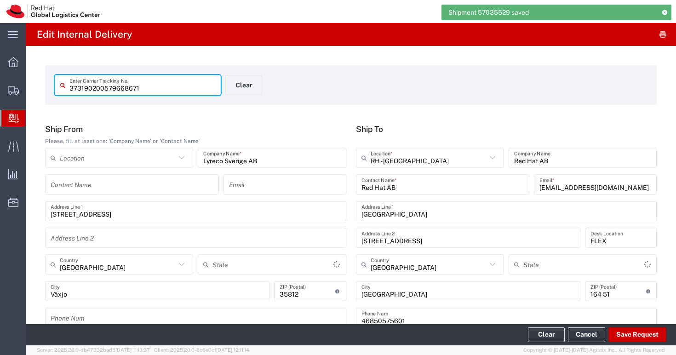
type input "Local_Ground"
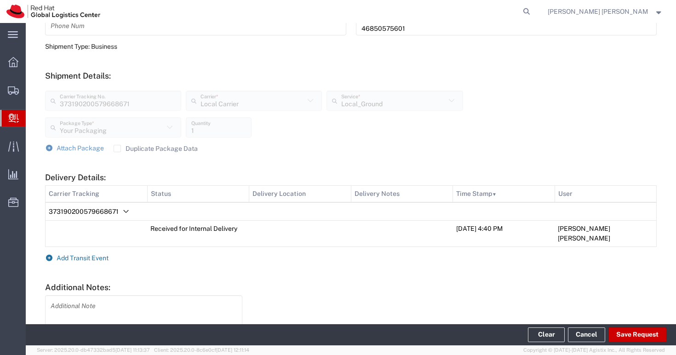
click at [92, 254] on span "Add Transit Event" at bounding box center [83, 257] width 52 height 7
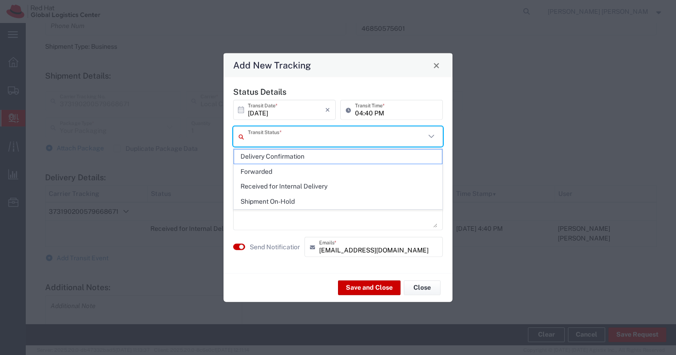
click at [295, 142] on input "text" at bounding box center [337, 136] width 178 height 16
click at [289, 158] on span "Delivery Confirmation" at bounding box center [338, 157] width 208 height 14
type input "Delivery Confirmation"
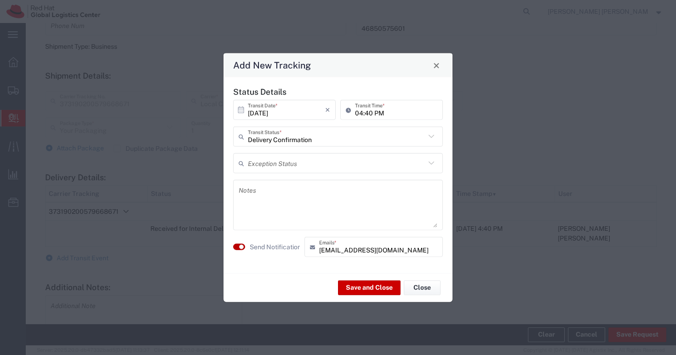
click at [244, 244] on button "button" at bounding box center [239, 247] width 12 height 6
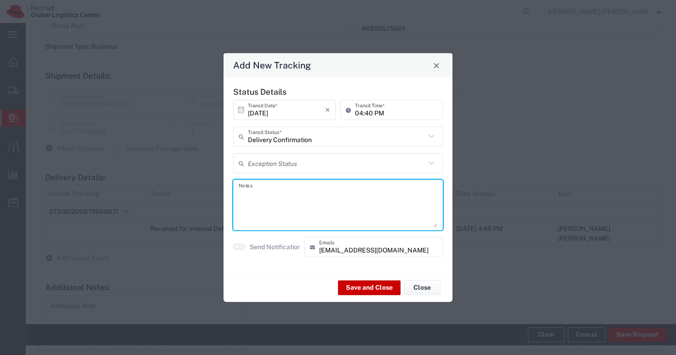
click at [271, 208] on textarea at bounding box center [338, 205] width 199 height 45
type textarea "r"
type textarea "Received by [PERSON_NAME] [PERSON_NAME]"
click at [352, 282] on button "Save and Close" at bounding box center [369, 287] width 63 height 15
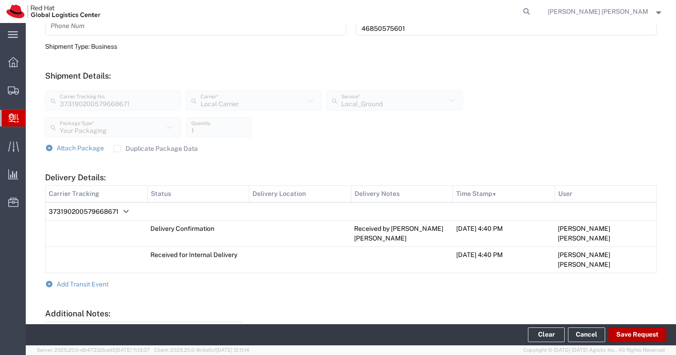
click at [637, 334] on button "Save Request" at bounding box center [638, 335] width 58 height 15
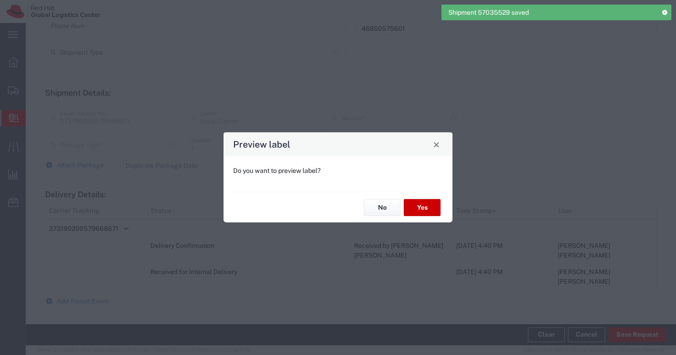
type input "Your Packaging"
type input "Local_Ground"
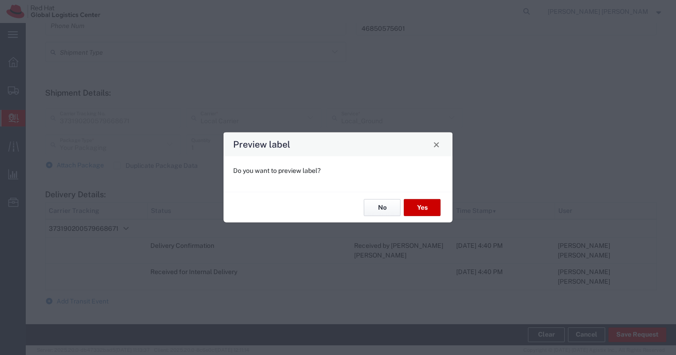
click at [380, 208] on button "No" at bounding box center [382, 207] width 37 height 17
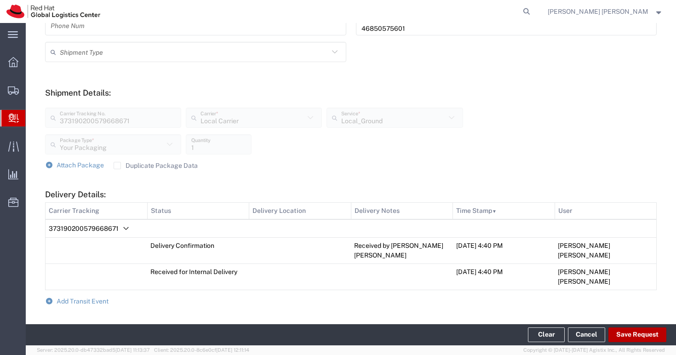
click at [644, 334] on button "Save Request" at bounding box center [638, 335] width 58 height 15
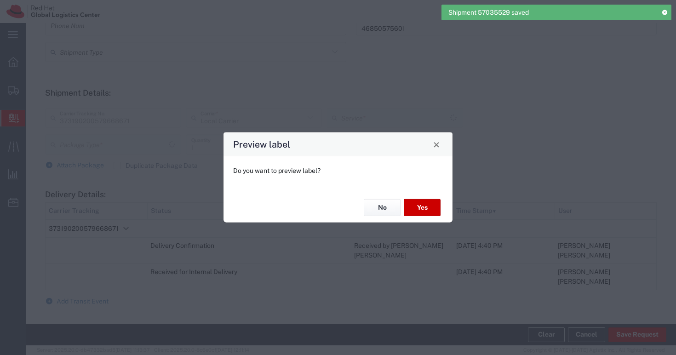
type input "Your Packaging"
type input "Local_Ground"
click at [380, 211] on button "No" at bounding box center [382, 207] width 37 height 17
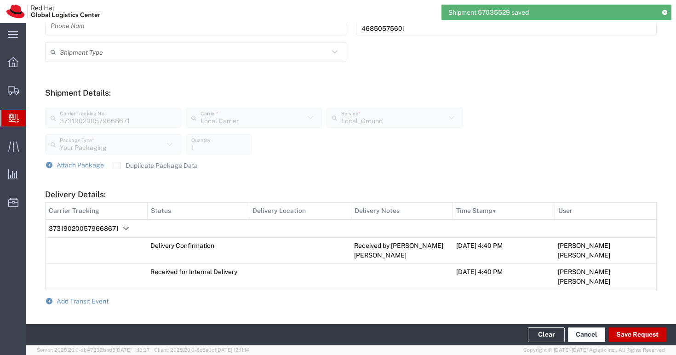
click at [580, 338] on link "Cancel" at bounding box center [586, 335] width 37 height 15
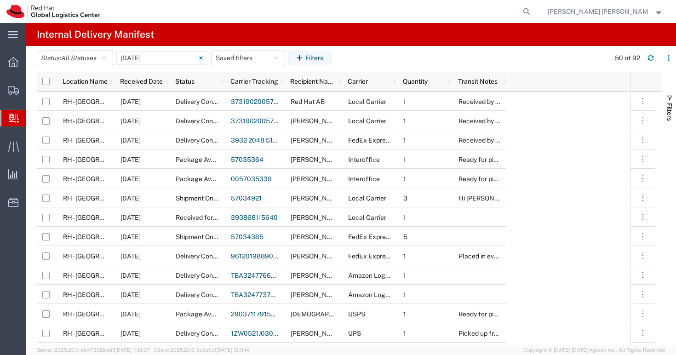
click at [0, 0] on span "Create Delivery" at bounding box center [0, 0] width 0 height 0
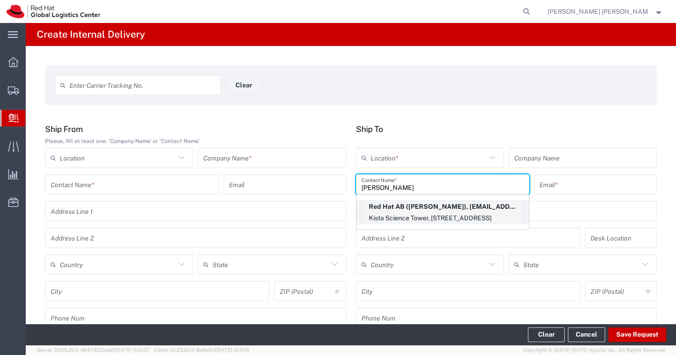
type input "[PERSON_NAME]"
click at [494, 206] on p "Red Hat AB ([PERSON_NAME]), [EMAIL_ADDRESS][DOMAIN_NAME]" at bounding box center [443, 207] width 162 height 12
type input "RH - [GEOGRAPHIC_DATA]"
type input "Red Hat AB"
type input "[PERSON_NAME]"
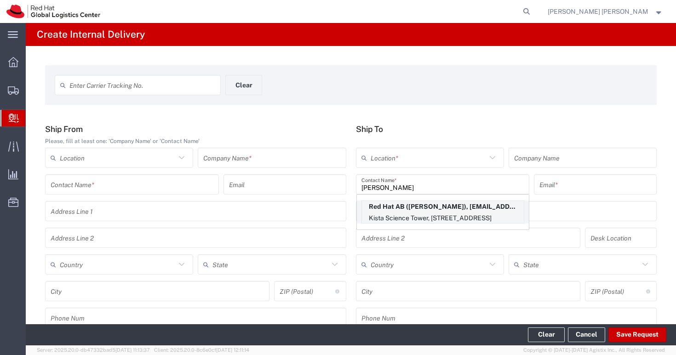
type input "[EMAIL_ADDRESS][DOMAIN_NAME]"
type input "[GEOGRAPHIC_DATA]"
type input "[STREET_ADDRESS]"
type input "FLEX"
type input "[GEOGRAPHIC_DATA]"
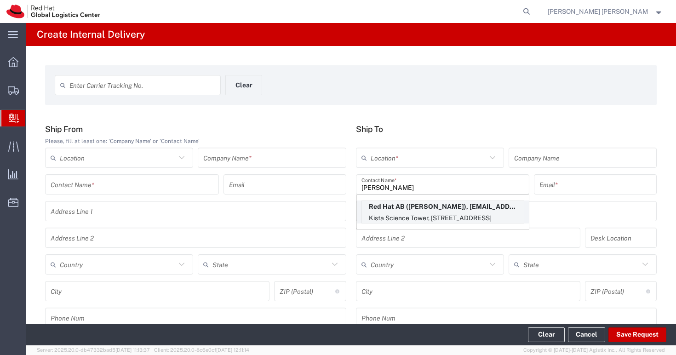
type input "[GEOGRAPHIC_DATA]"
type input "164 51"
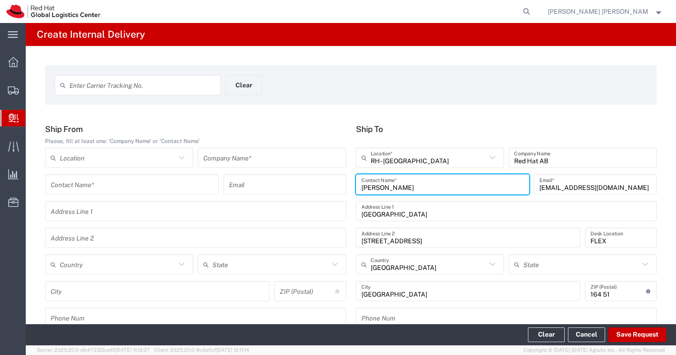
click at [107, 84] on input "text" at bounding box center [142, 85] width 146 height 16
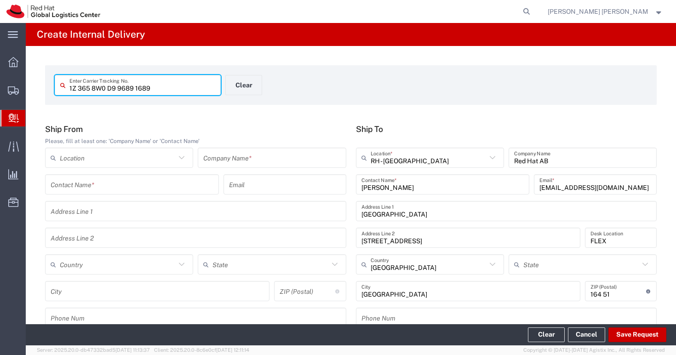
type input "1Z 365 8W0 D9 9689 1689"
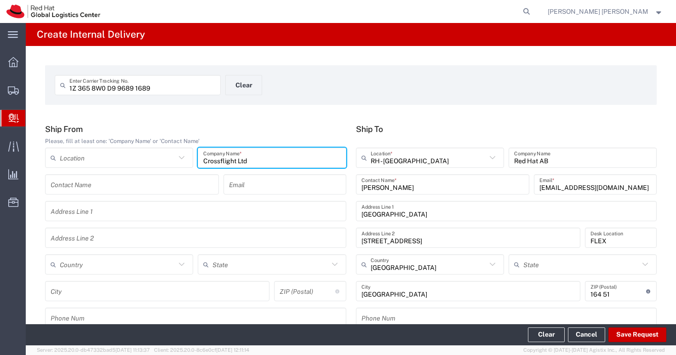
type input "Crossflight Ltd"
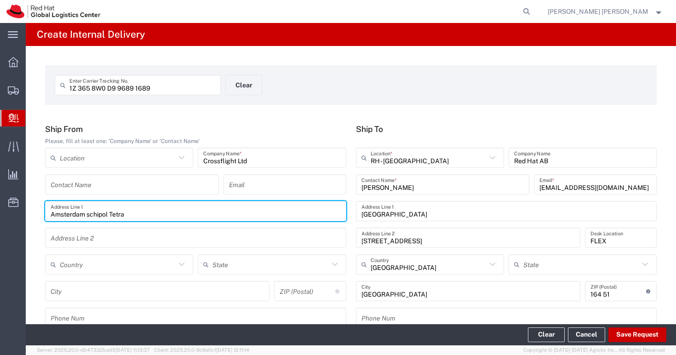
type input "Amsterdam schipol Tetra"
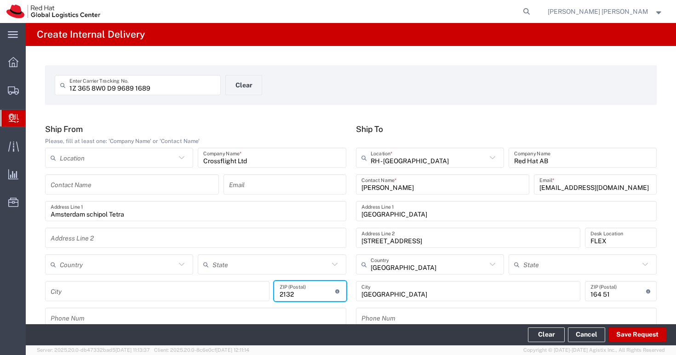
type input "2132"
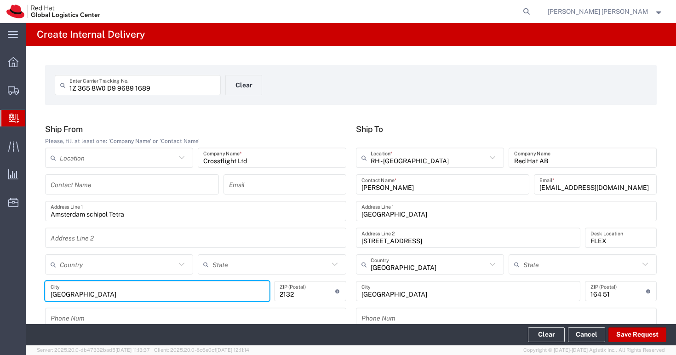
type input "[GEOGRAPHIC_DATA]"
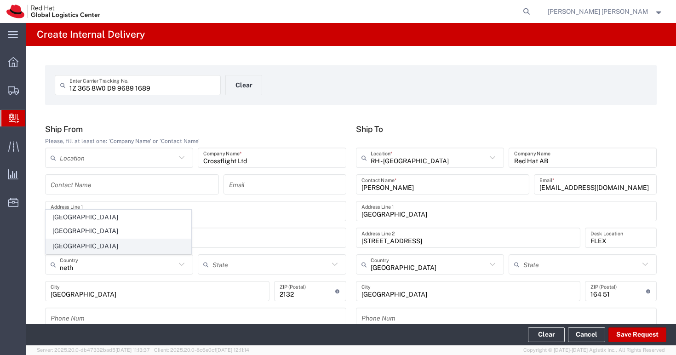
click at [102, 242] on span "[GEOGRAPHIC_DATA]" at bounding box center [118, 246] width 145 height 14
type input "[GEOGRAPHIC_DATA]"
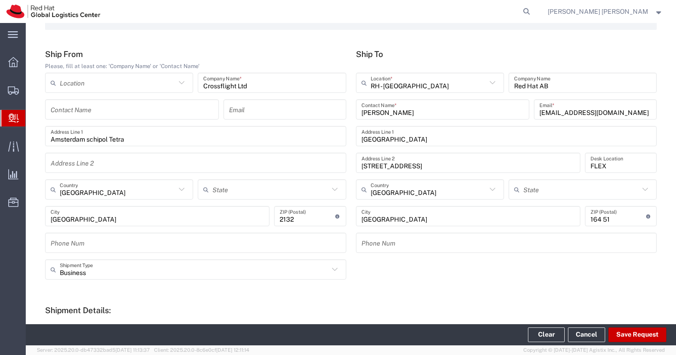
scroll to position [149, 0]
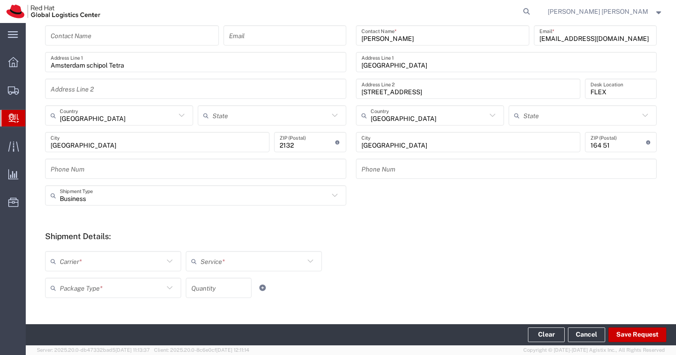
click at [108, 263] on input "text" at bounding box center [112, 261] width 104 height 16
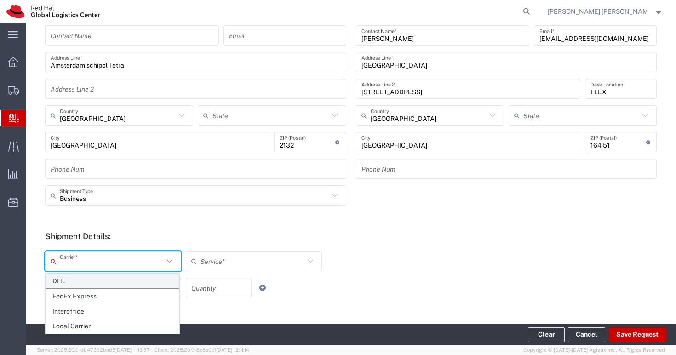
click at [90, 286] on span "DHL" at bounding box center [112, 281] width 133 height 14
type input "DHL"
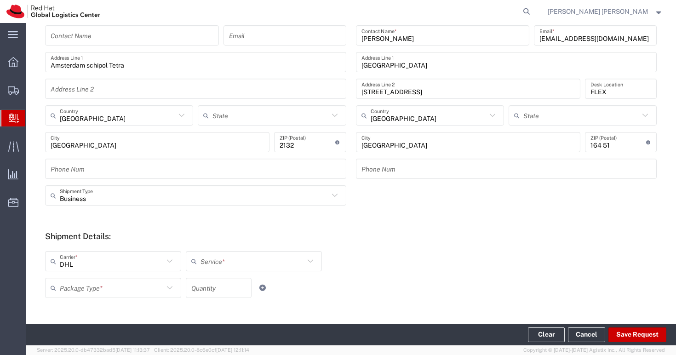
click at [121, 297] on div "Package Type *" at bounding box center [113, 288] width 136 height 20
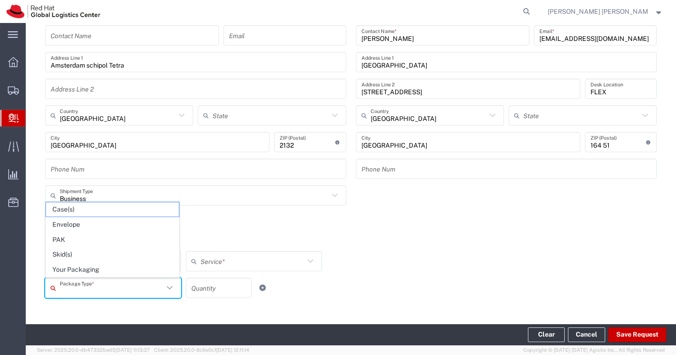
click at [121, 286] on input "text" at bounding box center [112, 288] width 104 height 16
click at [359, 232] on h5 "Shipment Details:" at bounding box center [351, 236] width 612 height 10
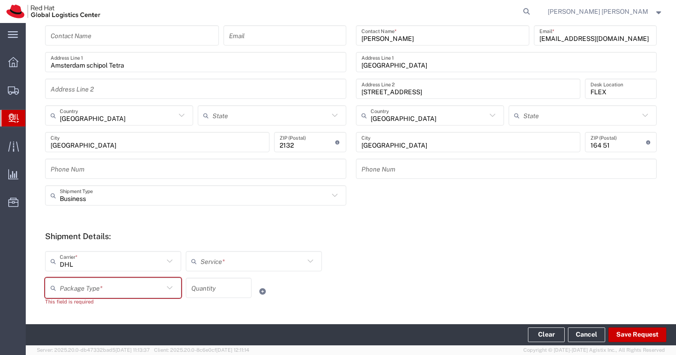
click at [168, 290] on icon at bounding box center [170, 288] width 12 height 12
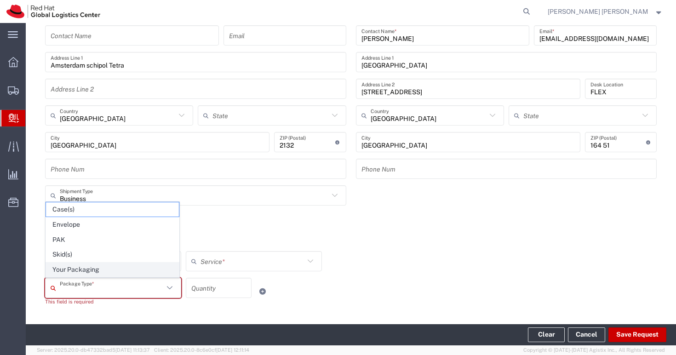
click at [98, 273] on span "Your Packaging" at bounding box center [112, 270] width 133 height 14
type input "Your Packaging"
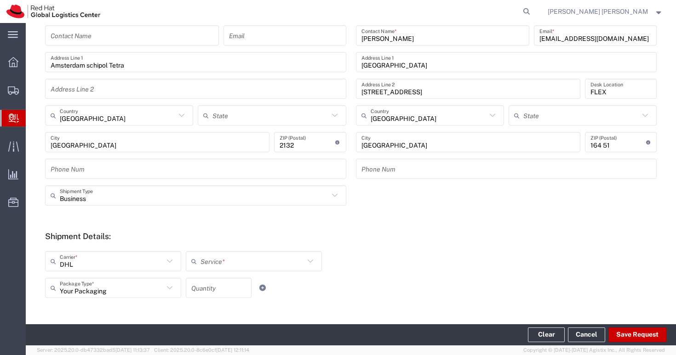
click at [208, 260] on input "text" at bounding box center [253, 261] width 104 height 16
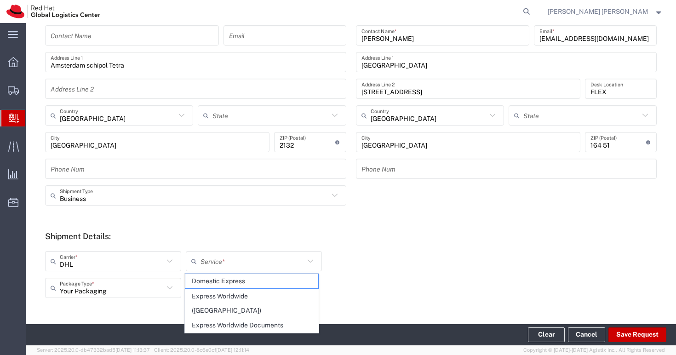
click at [172, 261] on icon at bounding box center [170, 261] width 12 height 12
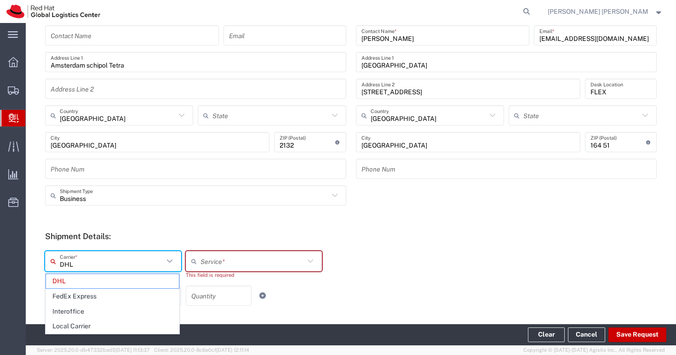
drag, startPoint x: 127, startPoint y: 295, endPoint x: 232, endPoint y: 278, distance: 106.3
click at [127, 295] on span "FedEx Express" at bounding box center [112, 296] width 133 height 14
type input "FedEx Express"
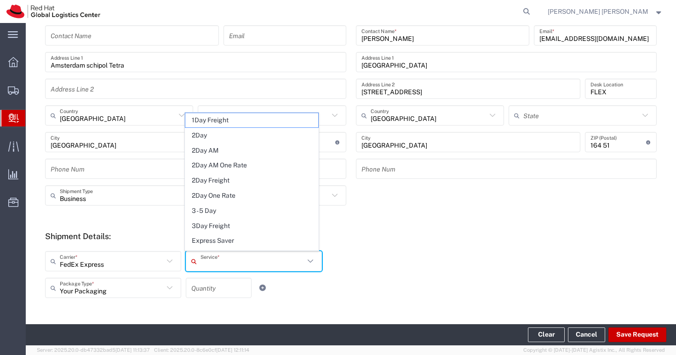
click at [265, 263] on input "text" at bounding box center [253, 261] width 104 height 16
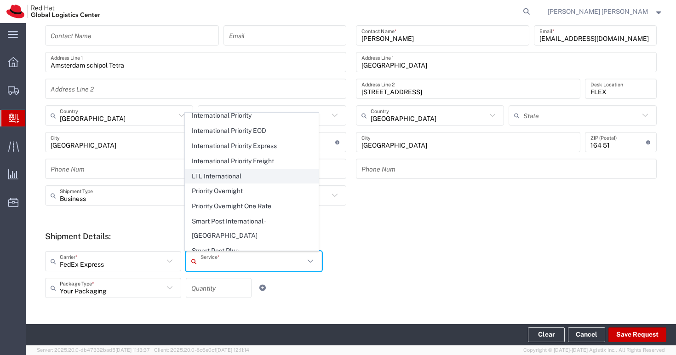
scroll to position [235, 0]
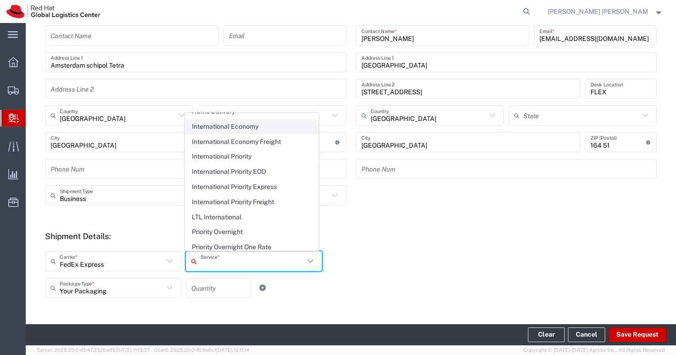
click at [231, 121] on span "International Economy" at bounding box center [251, 127] width 133 height 14
type input "International Economy"
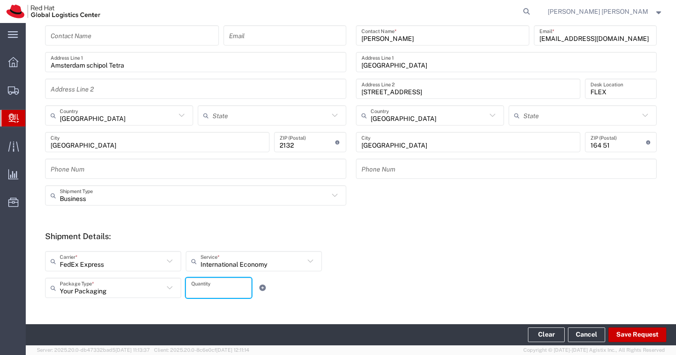
click at [214, 283] on input "number" at bounding box center [218, 288] width 55 height 16
type input "1"
click at [164, 262] on icon at bounding box center [170, 261] width 12 height 12
type input "FedEx Express"
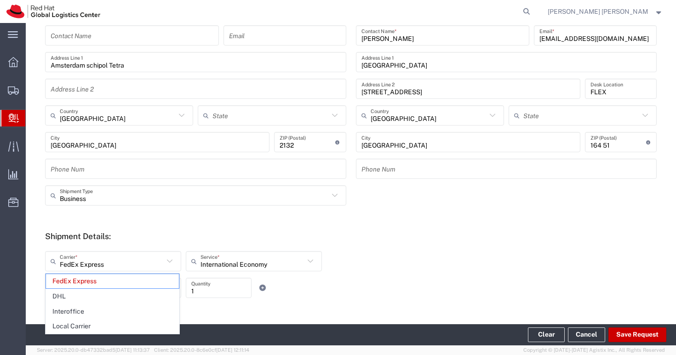
click at [400, 244] on div "FedEx Express Carrier * FedEx Express DHL Interoffice Local Carrier Internation…" at bounding box center [351, 274] width 622 height 60
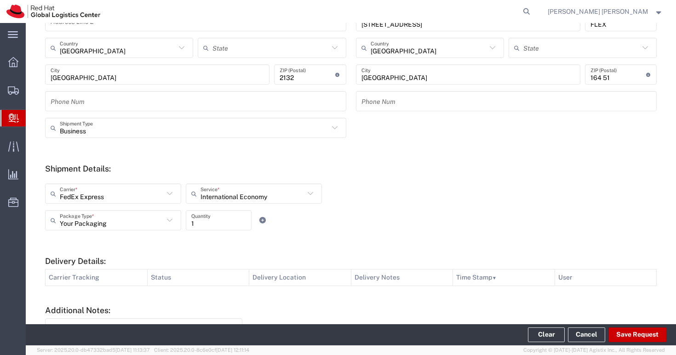
scroll to position [249, 0]
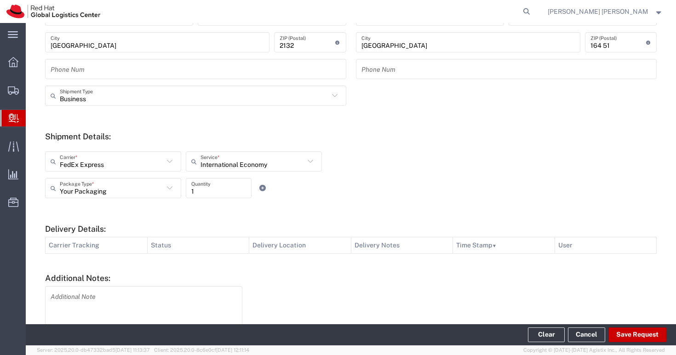
click at [143, 301] on textarea at bounding box center [144, 311] width 186 height 45
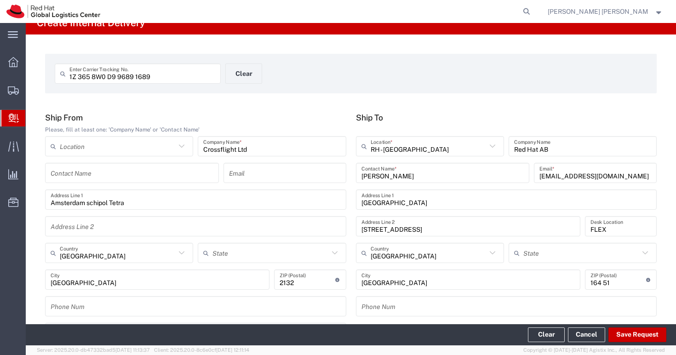
scroll to position [90, 0]
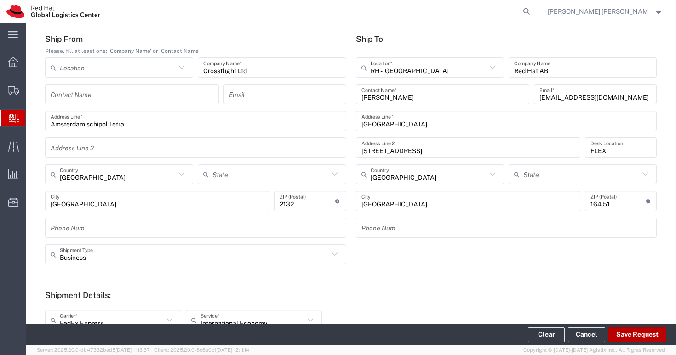
type textarea "Courrier: UPS"
click at [641, 335] on button "Save Request" at bounding box center [638, 335] width 58 height 15
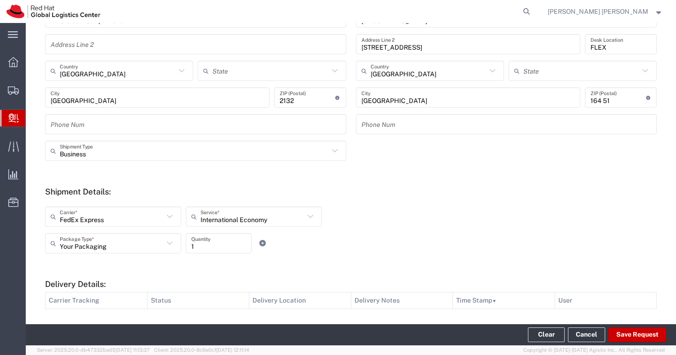
scroll to position [262, 0]
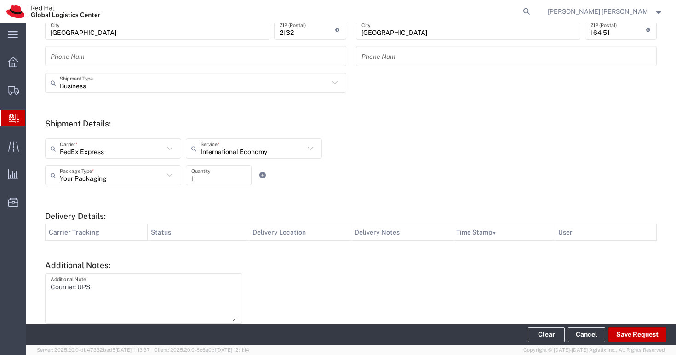
type input "[GEOGRAPHIC_DATA]"
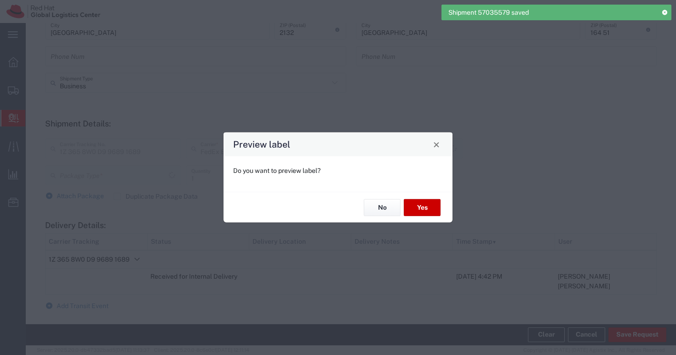
type input "Your Packaging"
type input "International Economy"
click at [375, 203] on button "No" at bounding box center [382, 207] width 37 height 17
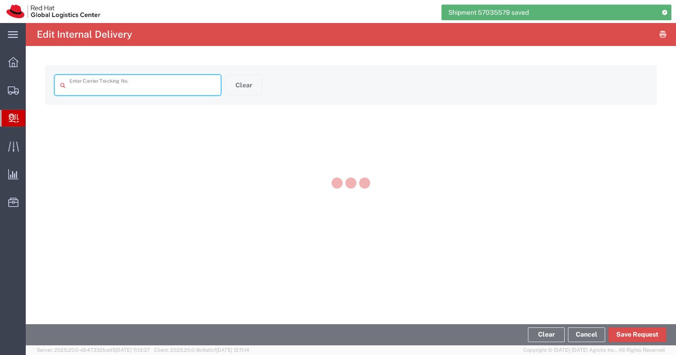
type input "1Z 365 8W0 D9 9689 1689"
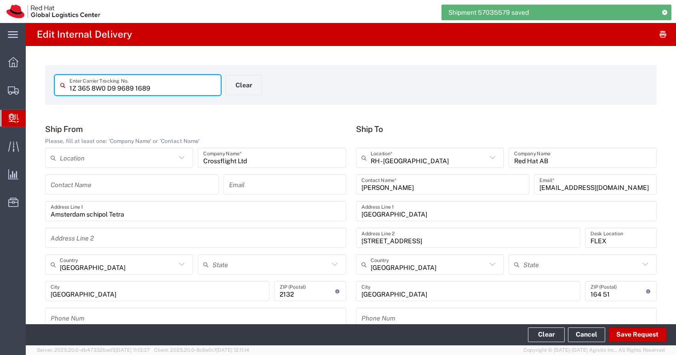
type input "International Economy"
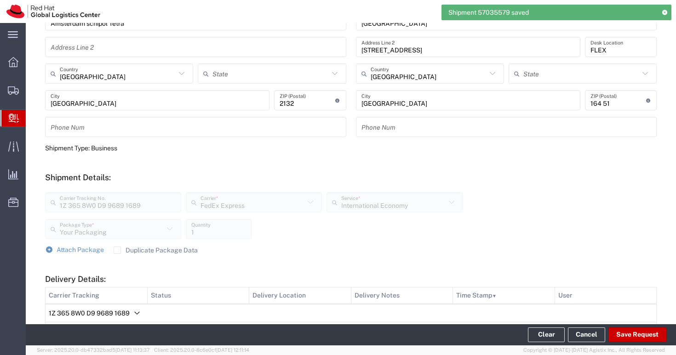
scroll to position [346, 0]
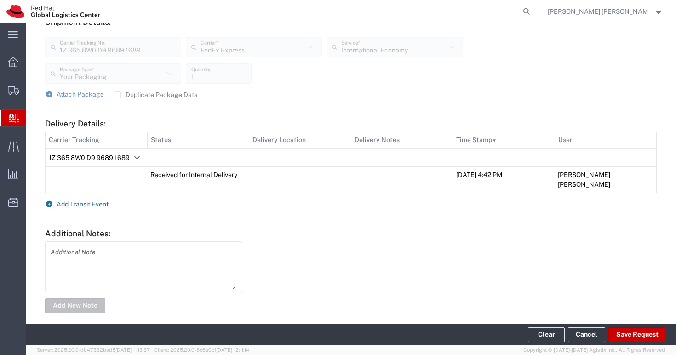
click at [88, 201] on span "Add Transit Event" at bounding box center [83, 204] width 52 height 7
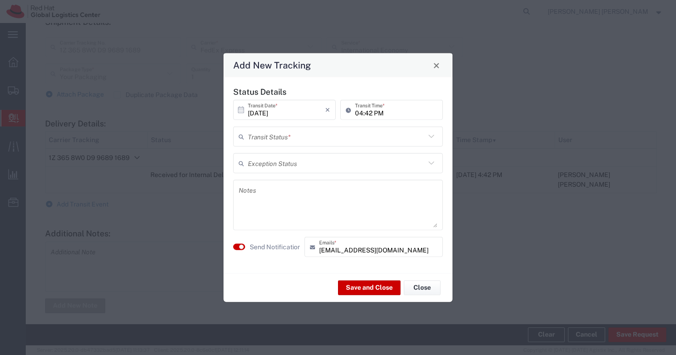
click at [296, 138] on input "text" at bounding box center [337, 136] width 178 height 16
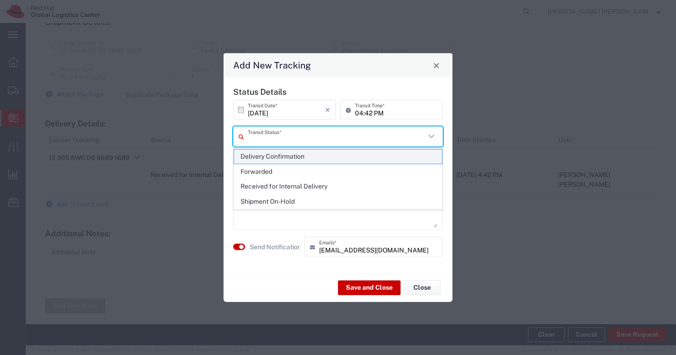
click at [281, 156] on span "Delivery Confirmation" at bounding box center [338, 157] width 208 height 14
type input "Delivery Confirmation"
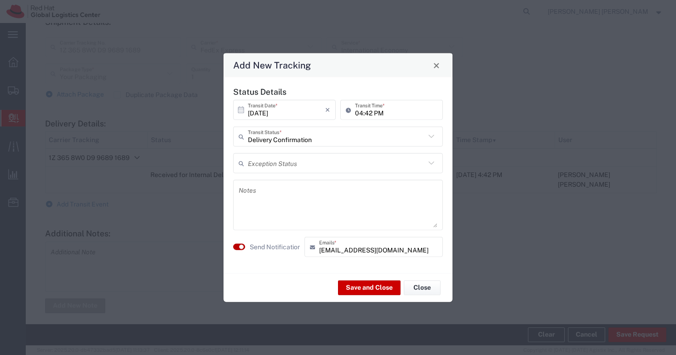
click at [240, 248] on small "button" at bounding box center [241, 247] width 5 height 5
click at [280, 204] on textarea at bounding box center [338, 205] width 199 height 45
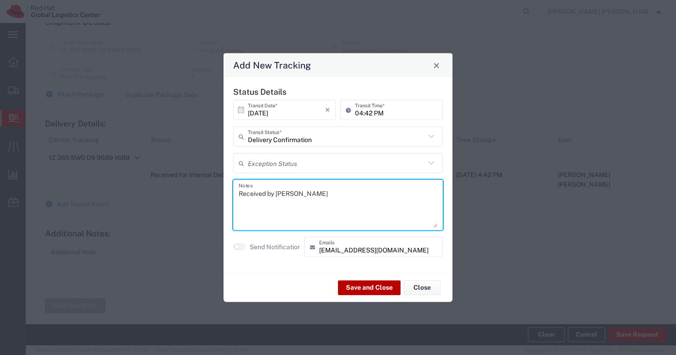
type textarea "Received by [PERSON_NAME]"
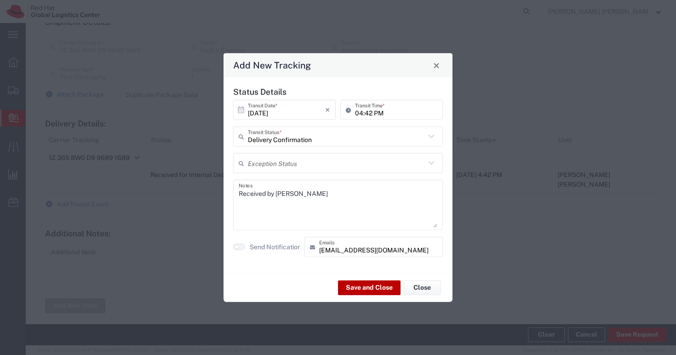
click at [359, 286] on button "Save and Close" at bounding box center [369, 287] width 63 height 15
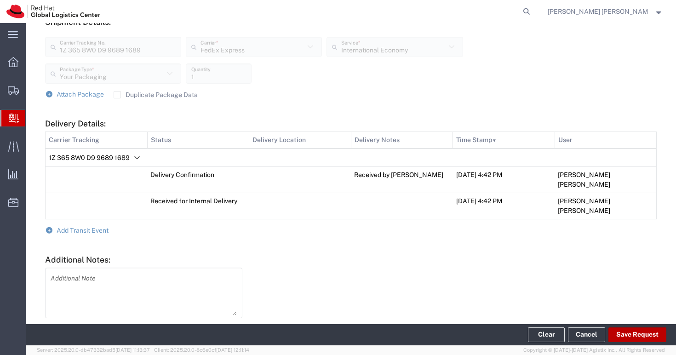
click at [639, 336] on button "Save Request" at bounding box center [638, 335] width 58 height 15
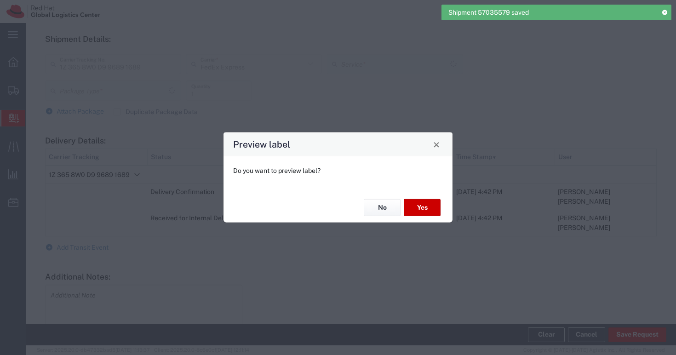
type input "Your Packaging"
type input "International Economy"
click at [377, 209] on button "No" at bounding box center [382, 207] width 37 height 17
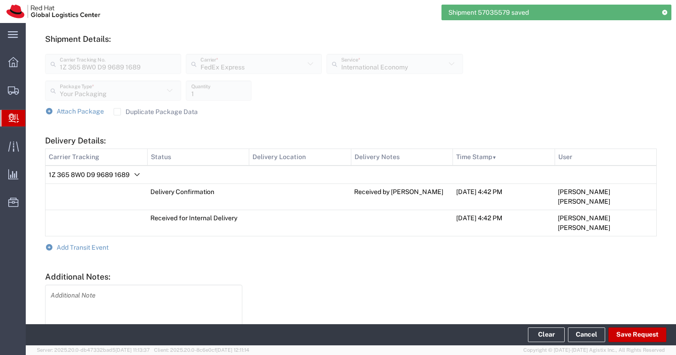
scroll to position [380, 0]
